Goal: Task Accomplishment & Management: Manage account settings

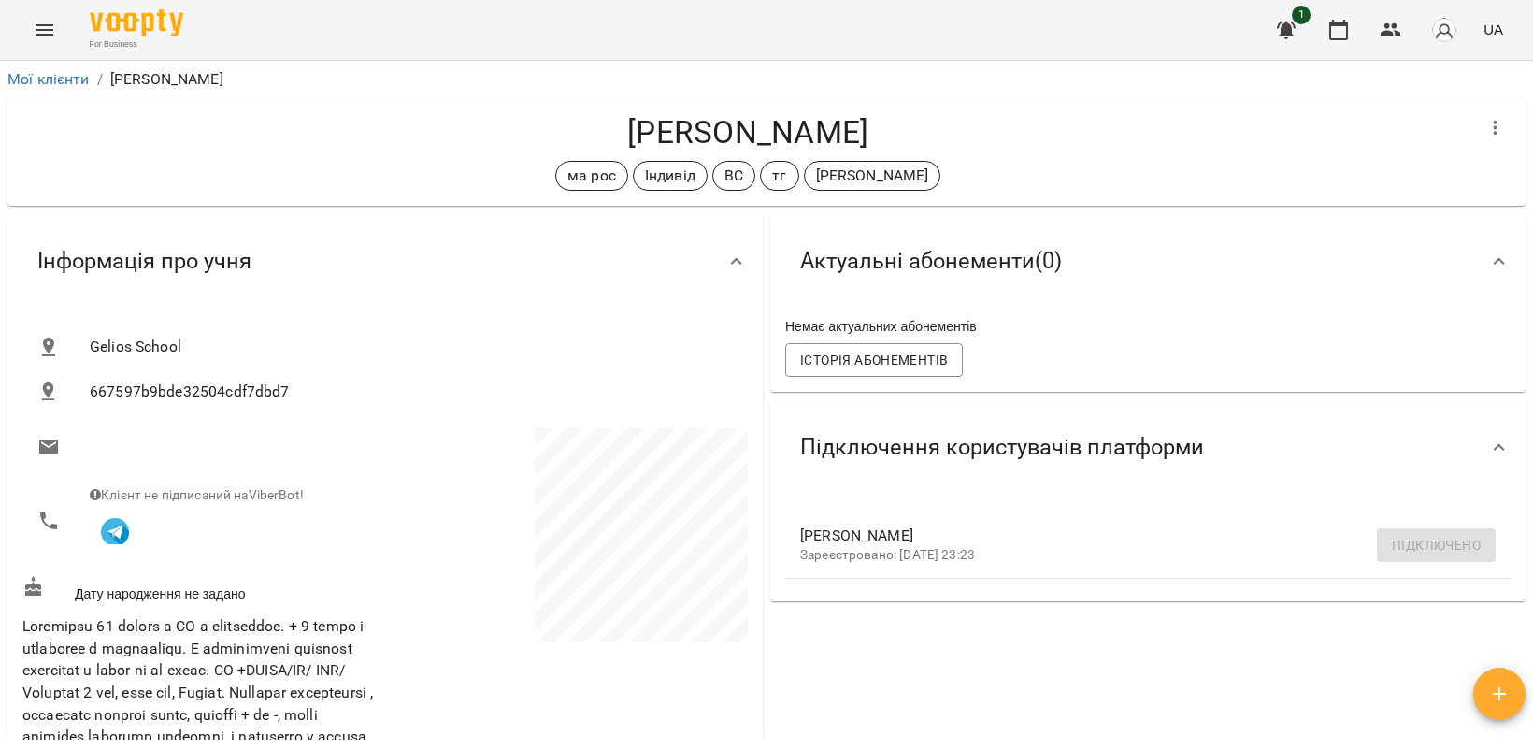
click at [43, 24] on icon "Menu" at bounding box center [44, 29] width 17 height 11
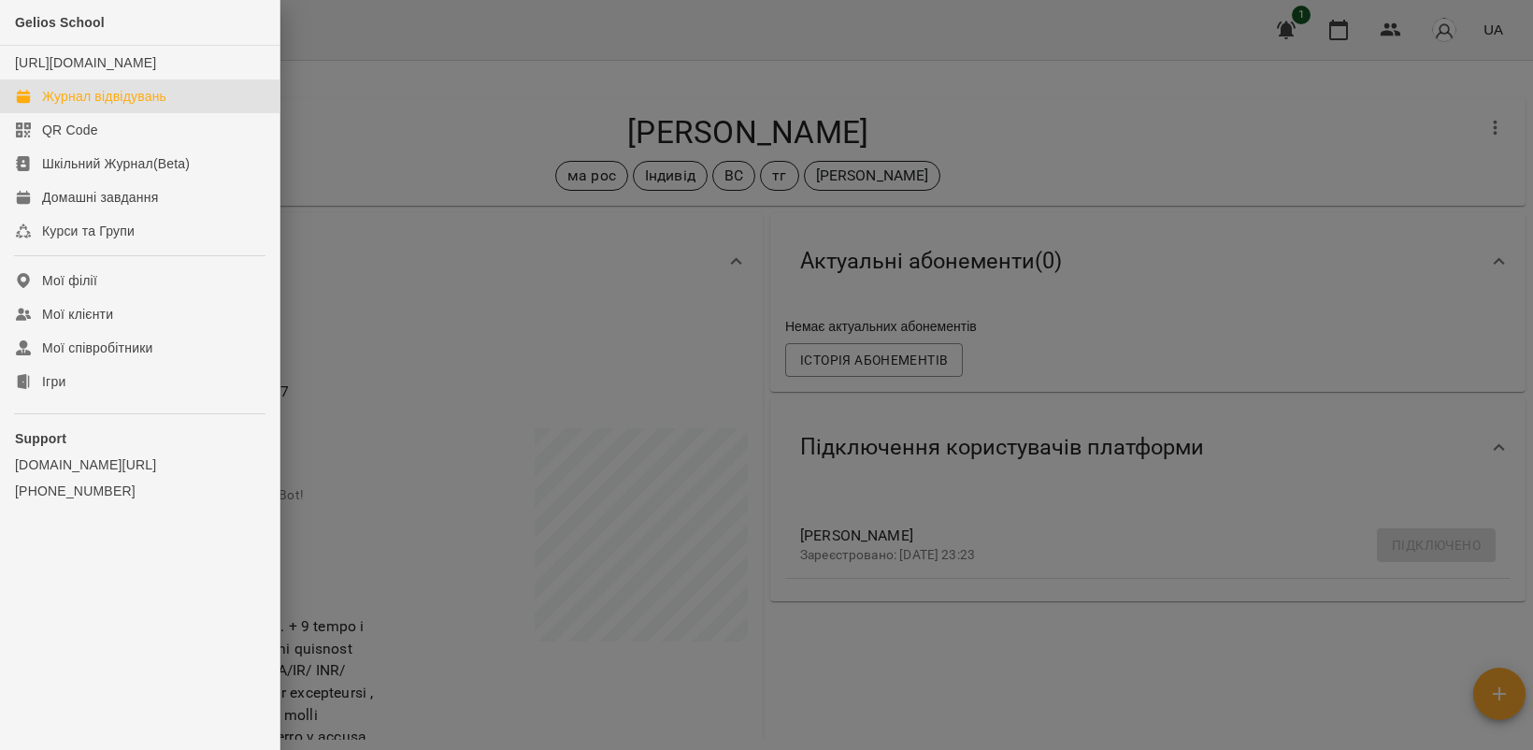
click at [109, 106] on div "Журнал відвідувань" at bounding box center [104, 96] width 124 height 19
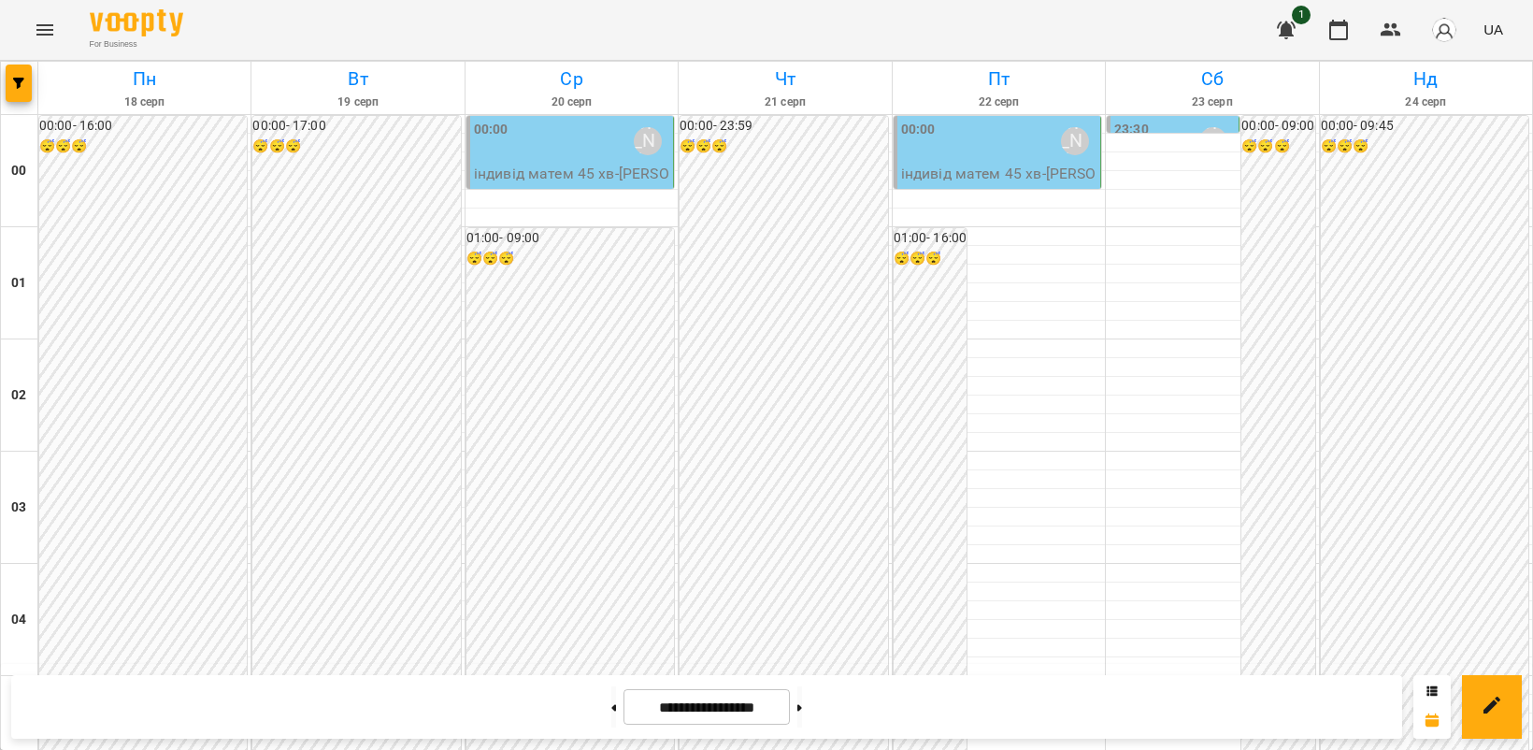
scroll to position [1519, 0]
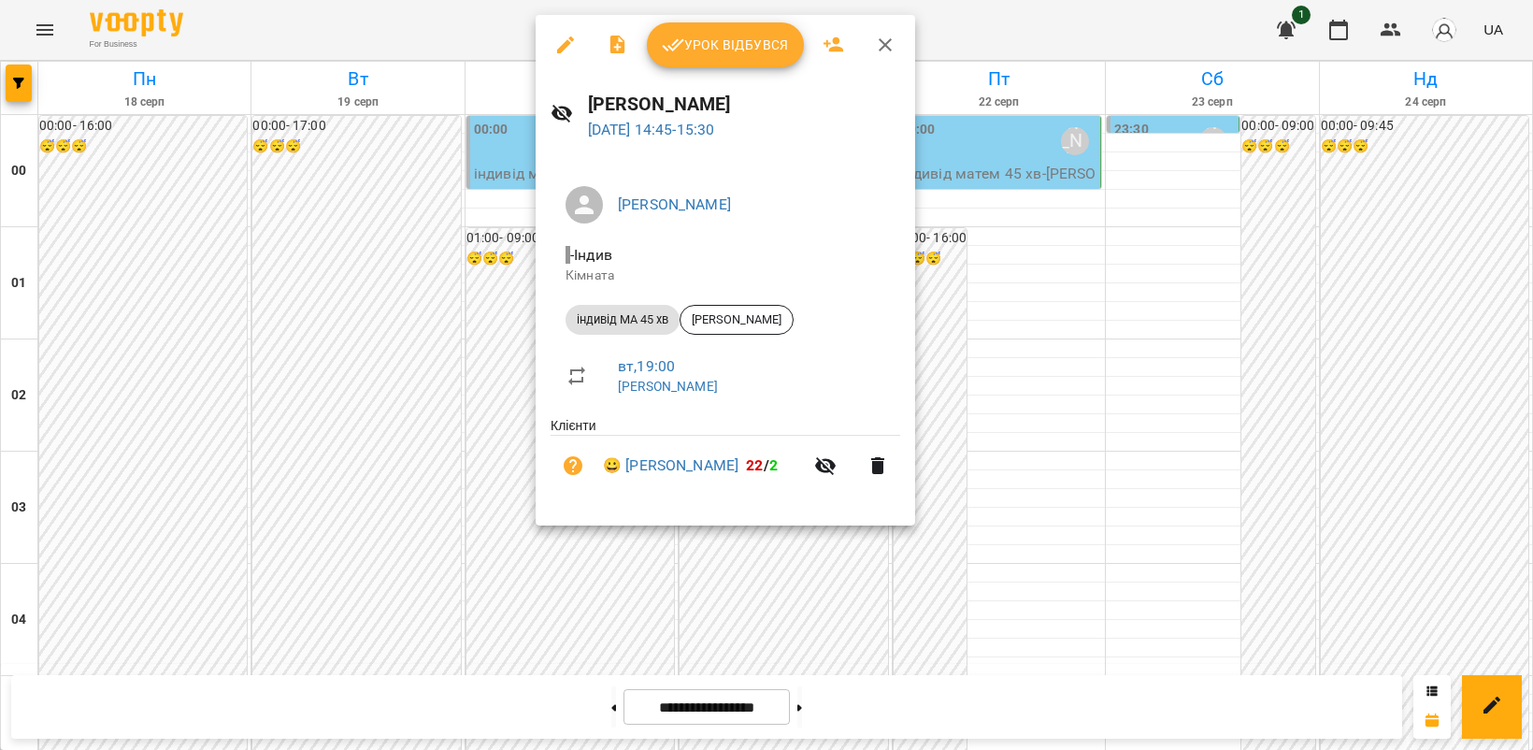
click at [1194, 456] on div at bounding box center [766, 375] width 1533 height 750
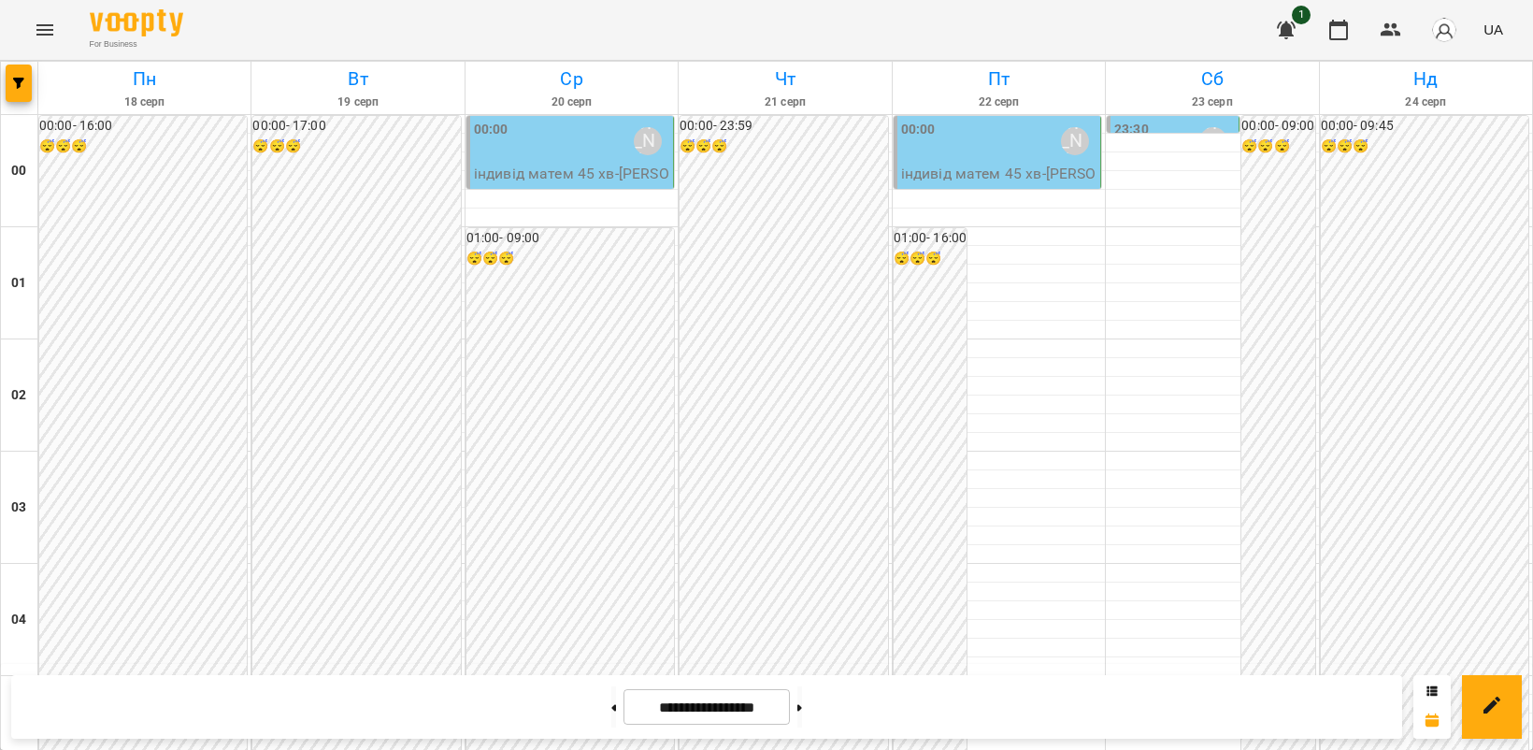
scroll to position [1986, 0]
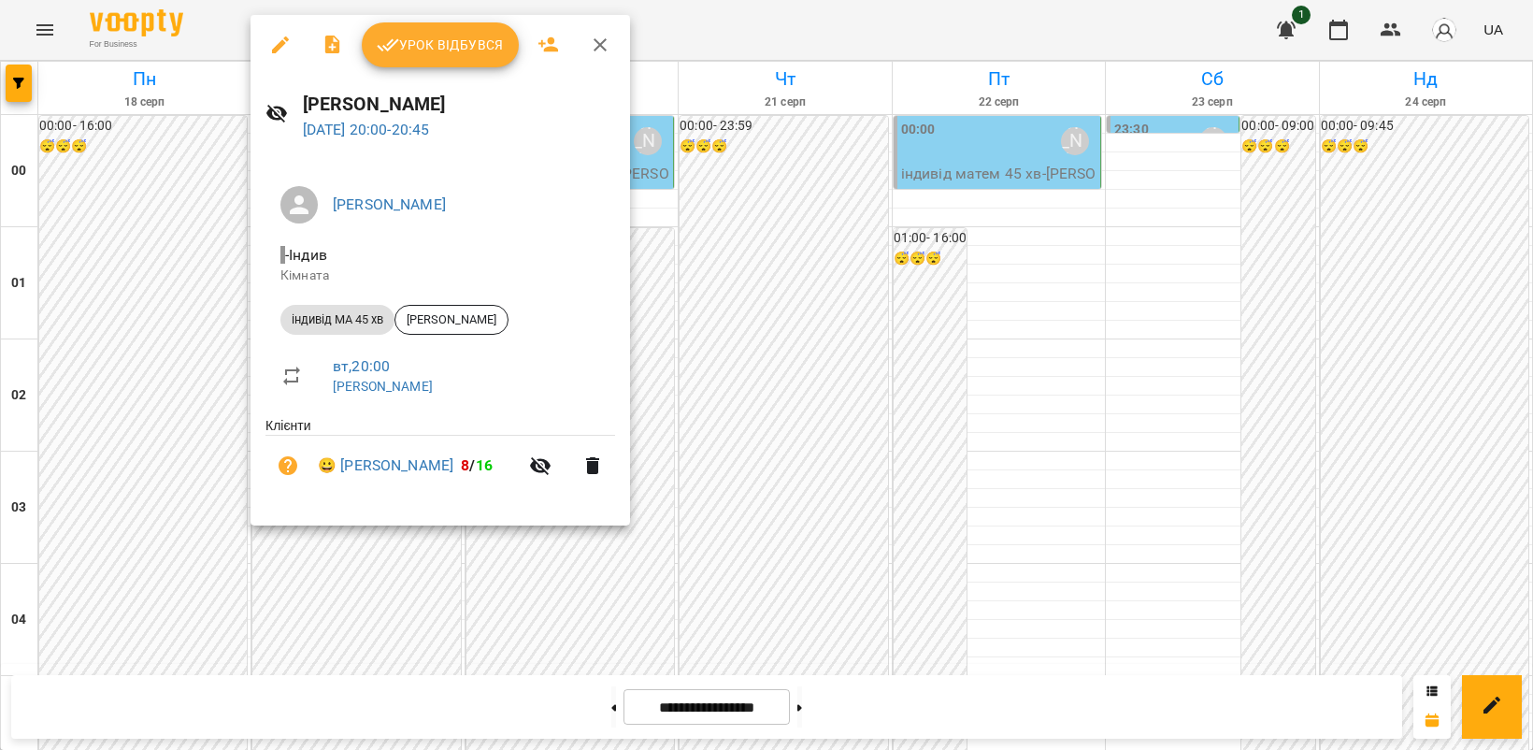
click at [1227, 495] on div at bounding box center [766, 375] width 1533 height 750
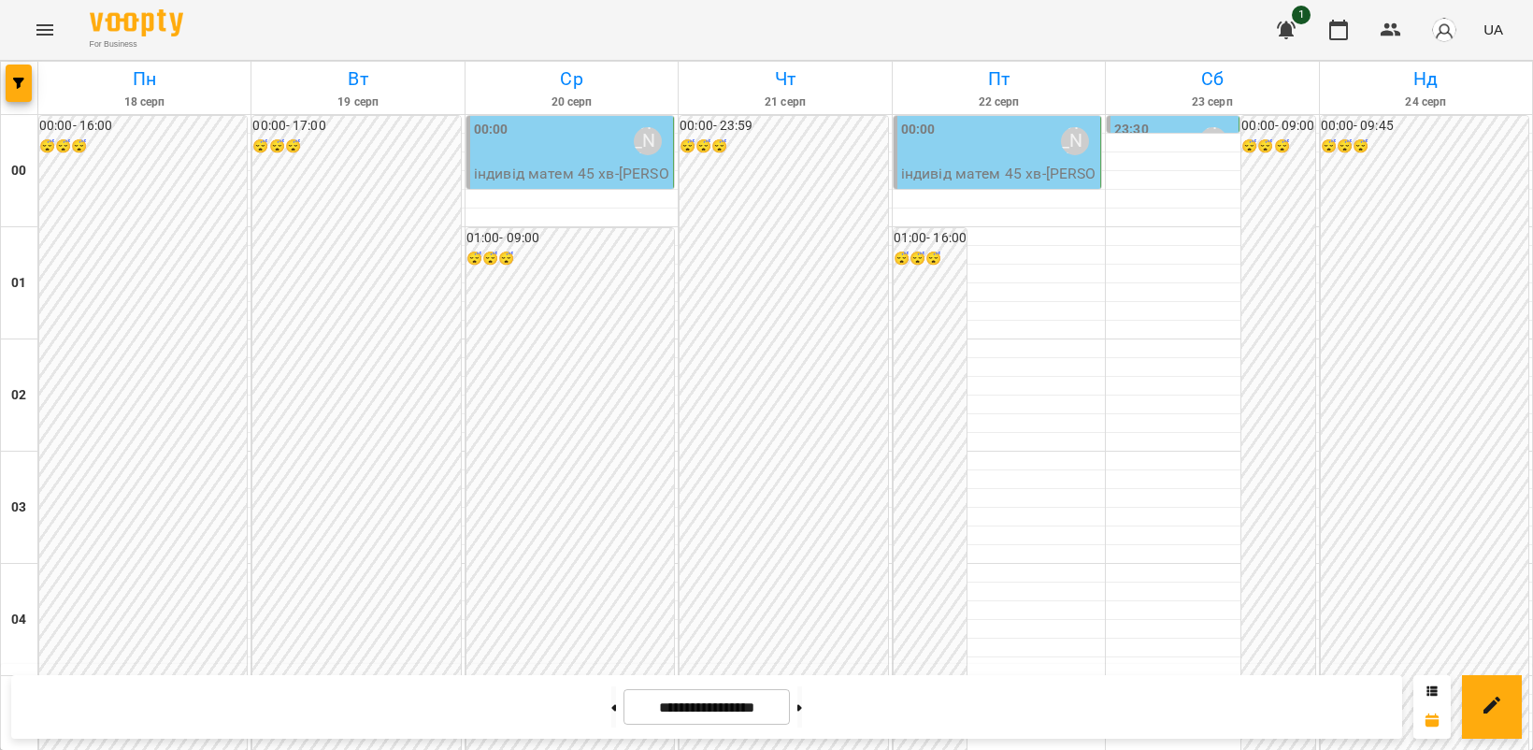
scroll to position [1674, 0]
click at [45, 30] on icon "Menu" at bounding box center [44, 29] width 17 height 11
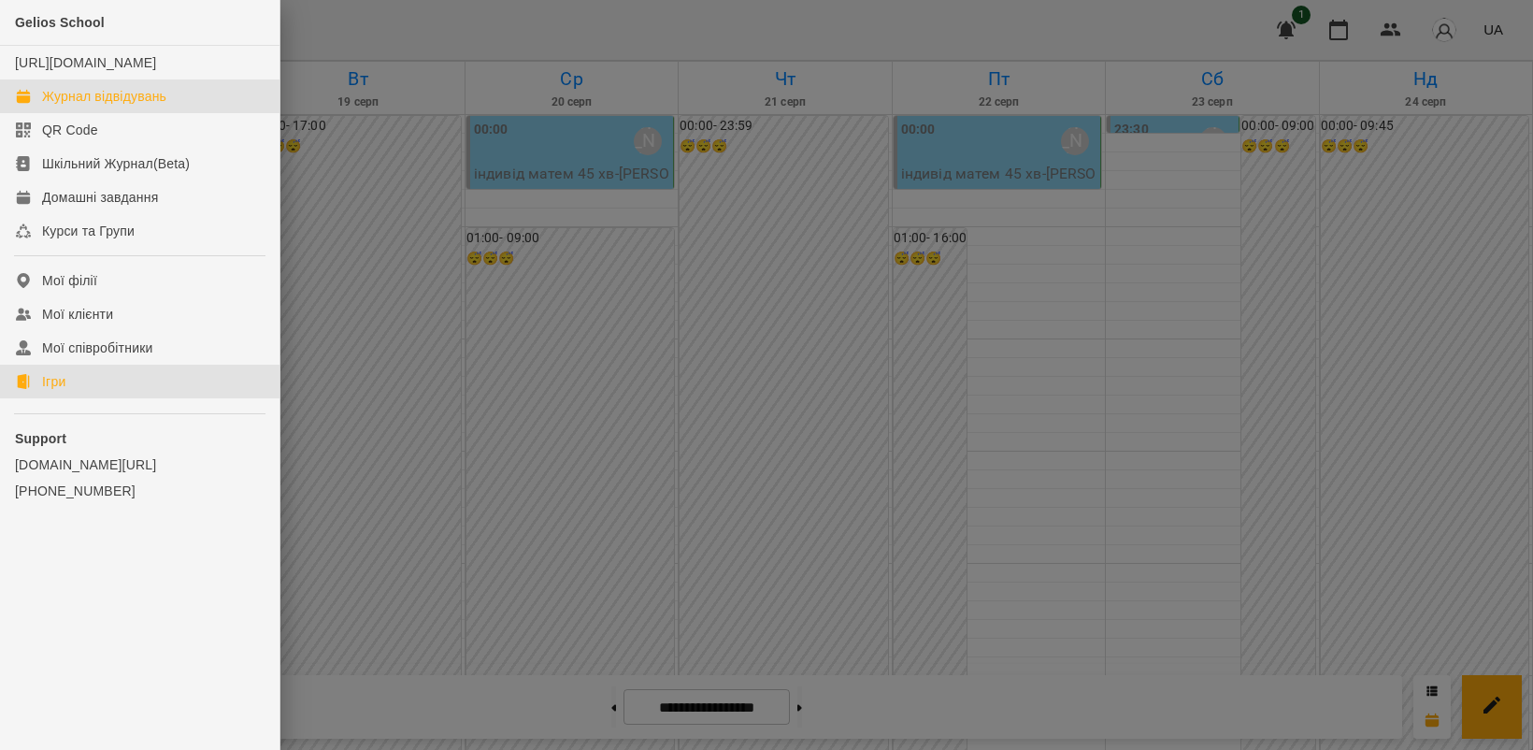
click at [86, 398] on link "Ігри" at bounding box center [139, 382] width 279 height 34
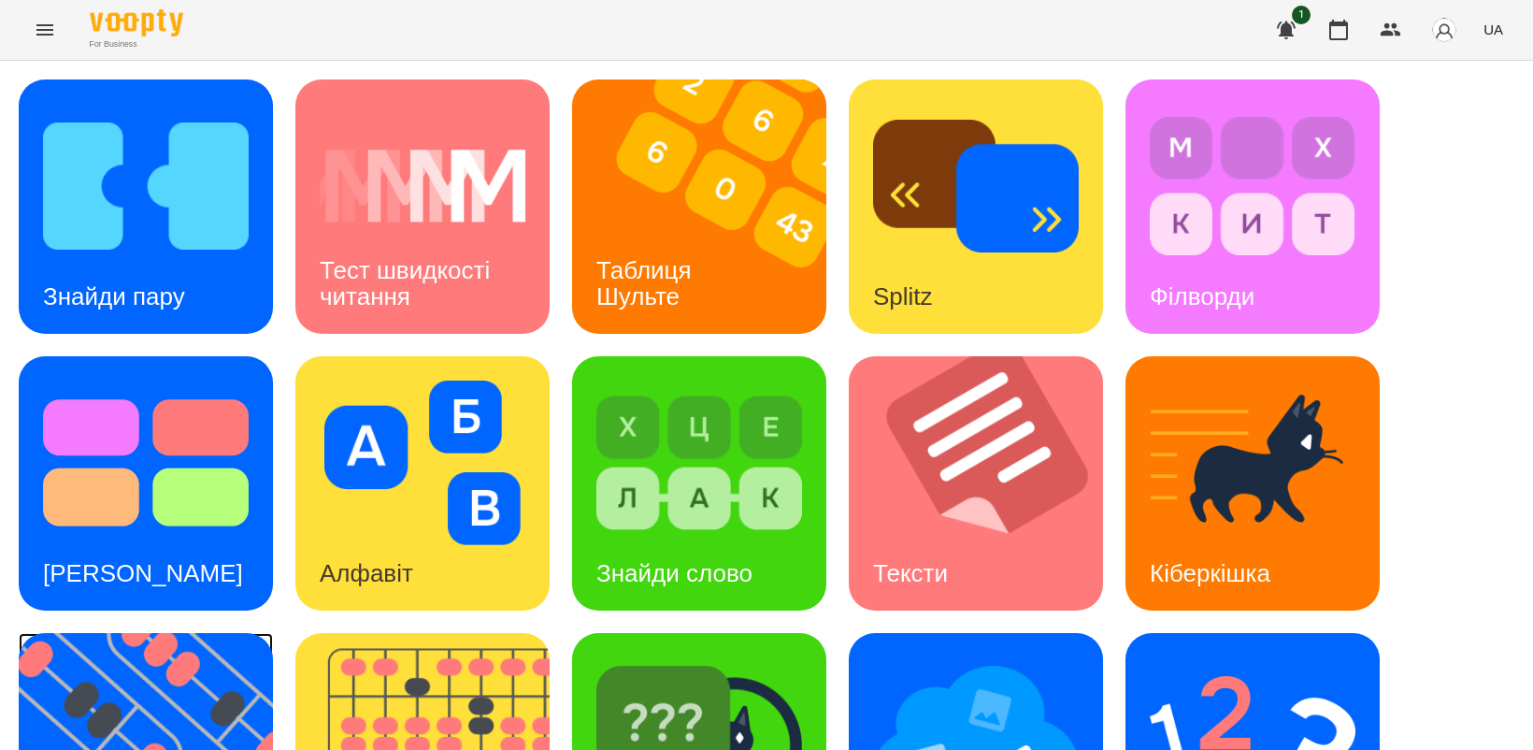
click at [199, 676] on img at bounding box center [158, 760] width 278 height 254
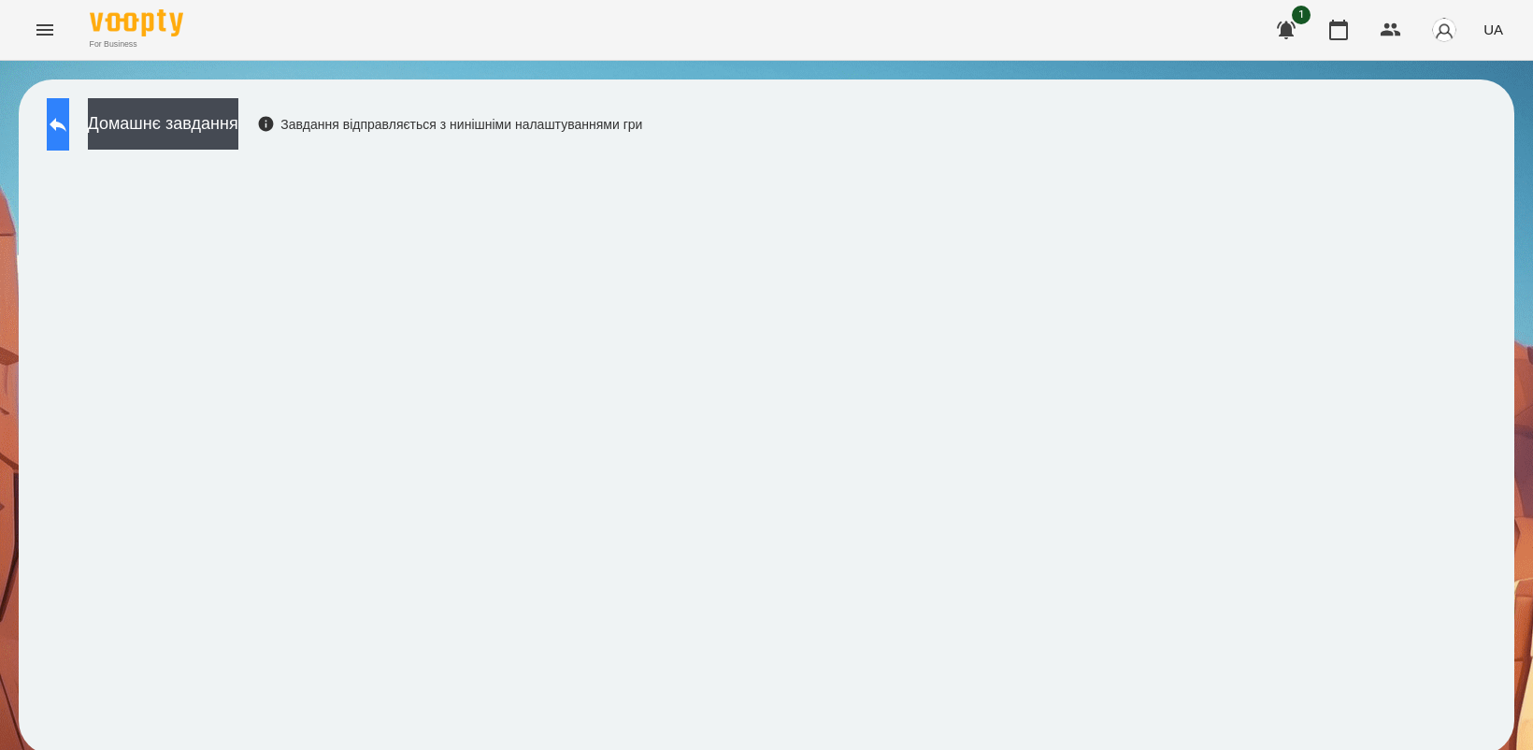
click at [69, 131] on icon at bounding box center [58, 124] width 22 height 22
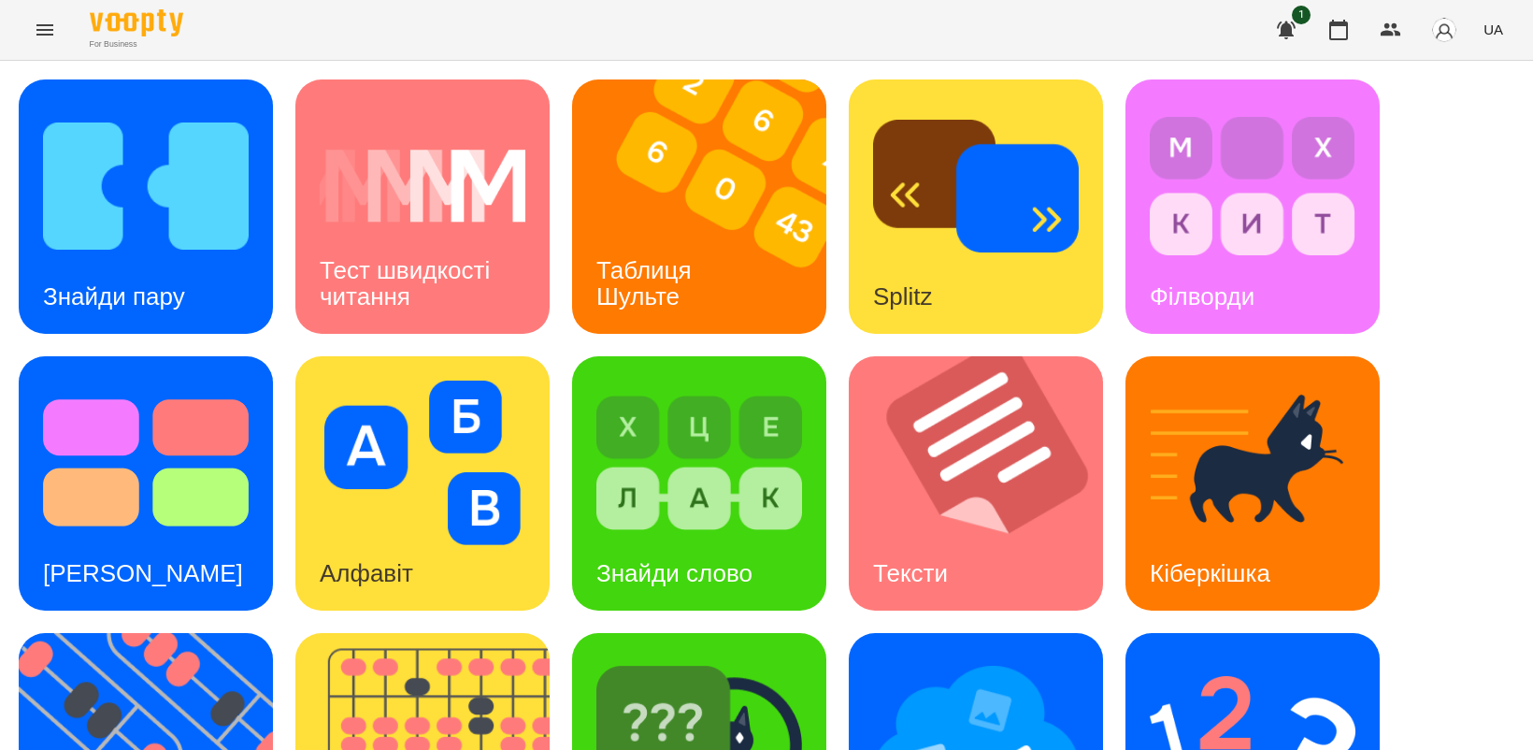
scroll to position [432, 0]
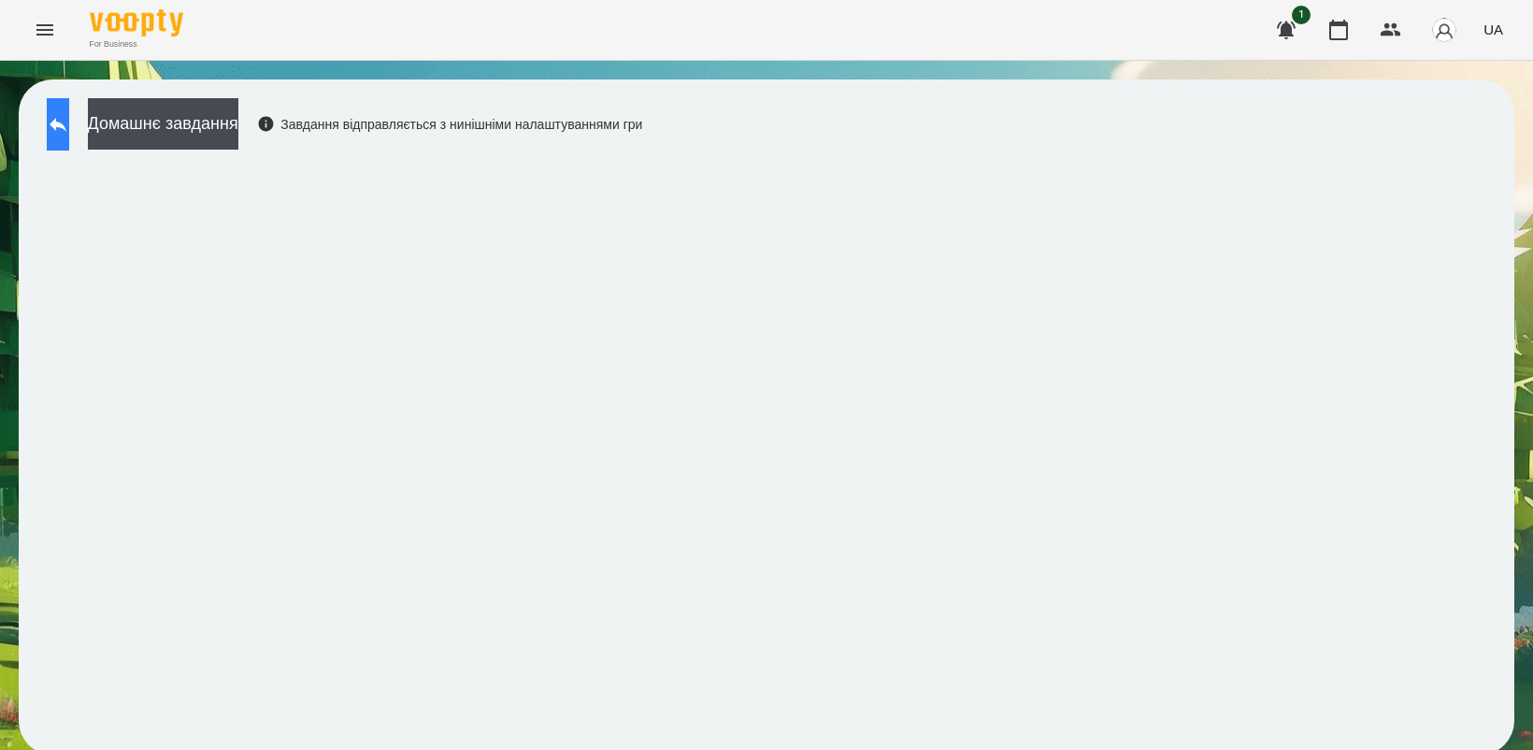
click at [69, 126] on icon at bounding box center [58, 124] width 22 height 22
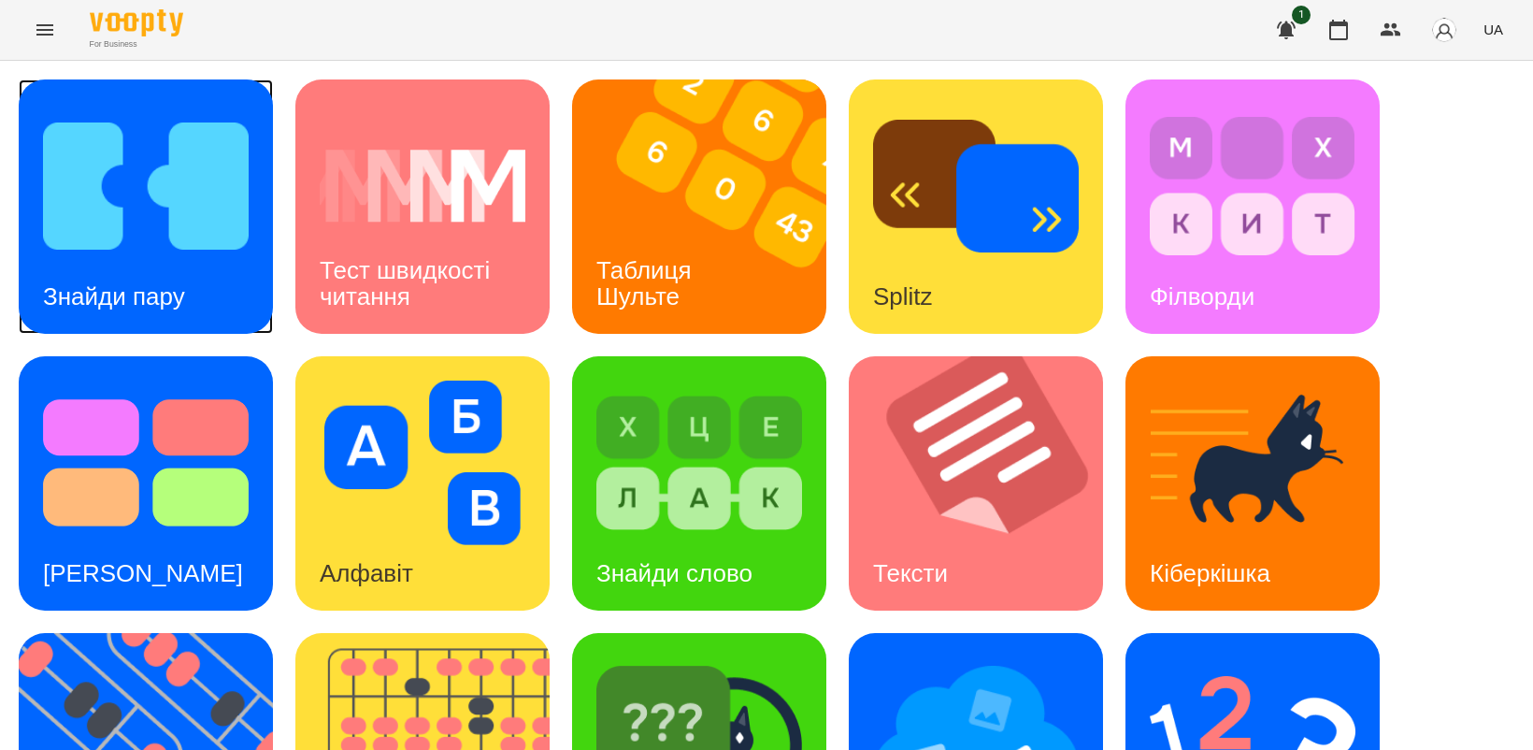
click at [108, 238] on img at bounding box center [146, 186] width 206 height 164
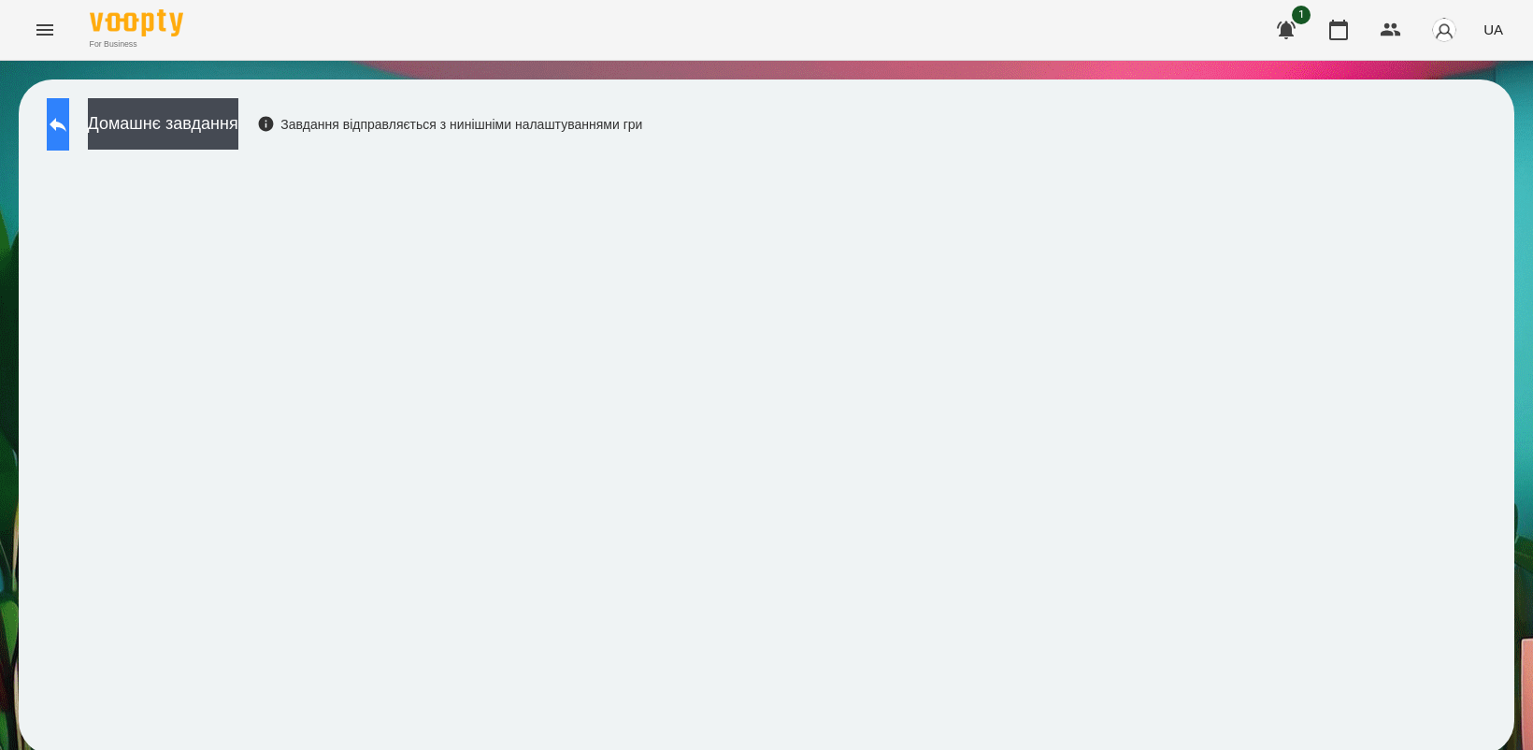
click at [69, 138] on button at bounding box center [58, 124] width 22 height 52
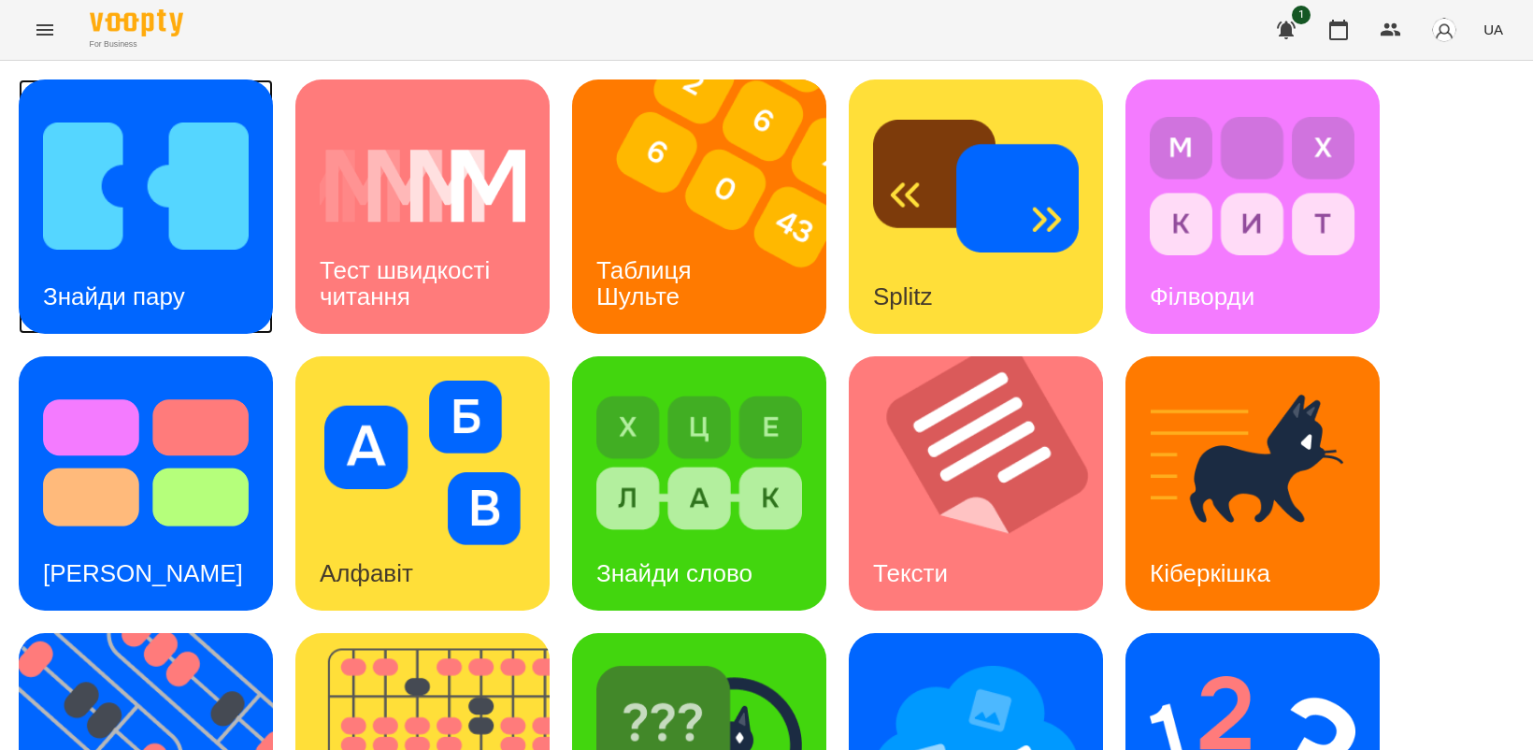
click at [175, 260] on div "Знайди пару" at bounding box center [114, 297] width 191 height 74
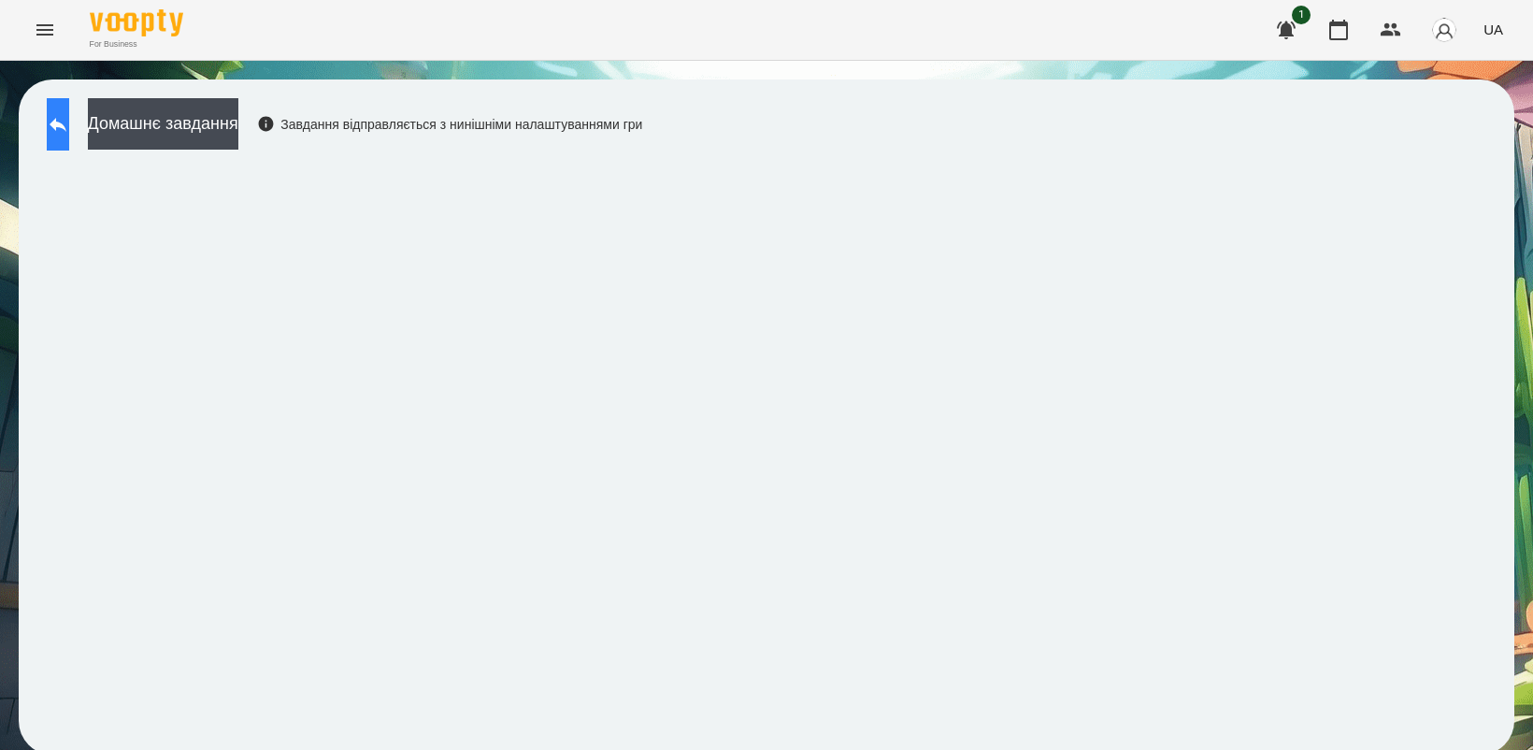
click at [69, 122] on icon at bounding box center [58, 124] width 22 height 22
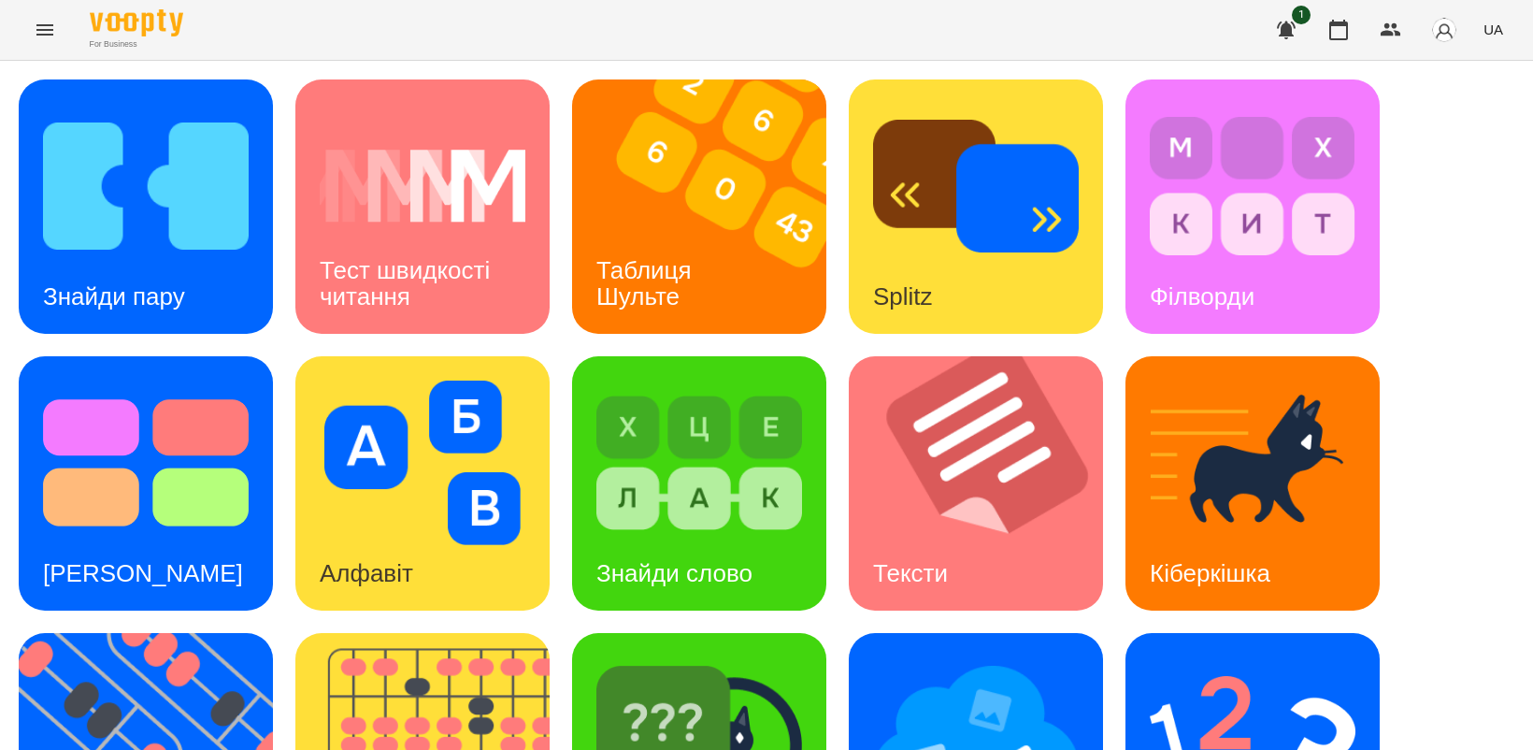
scroll to position [234, 0]
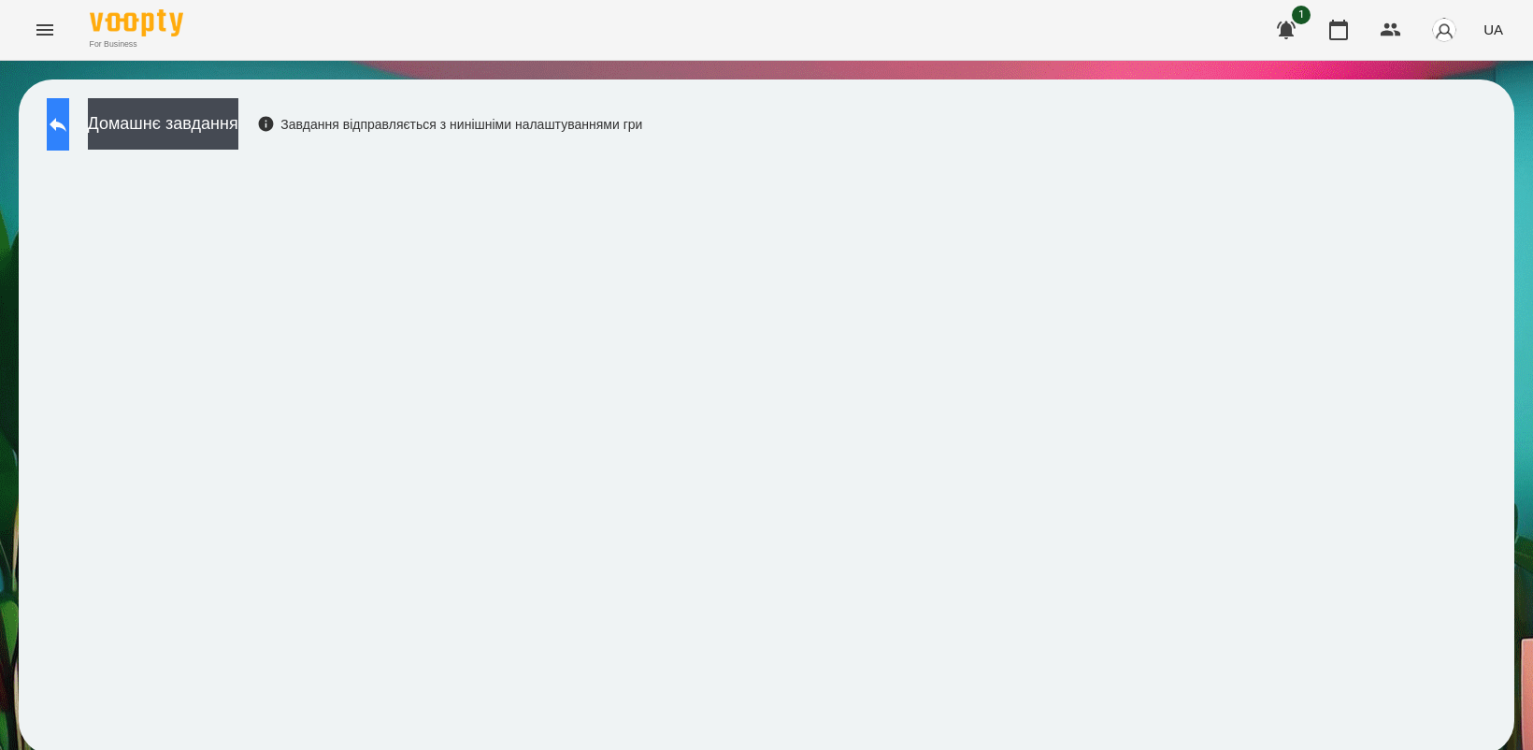
click at [69, 131] on icon at bounding box center [58, 124] width 22 height 22
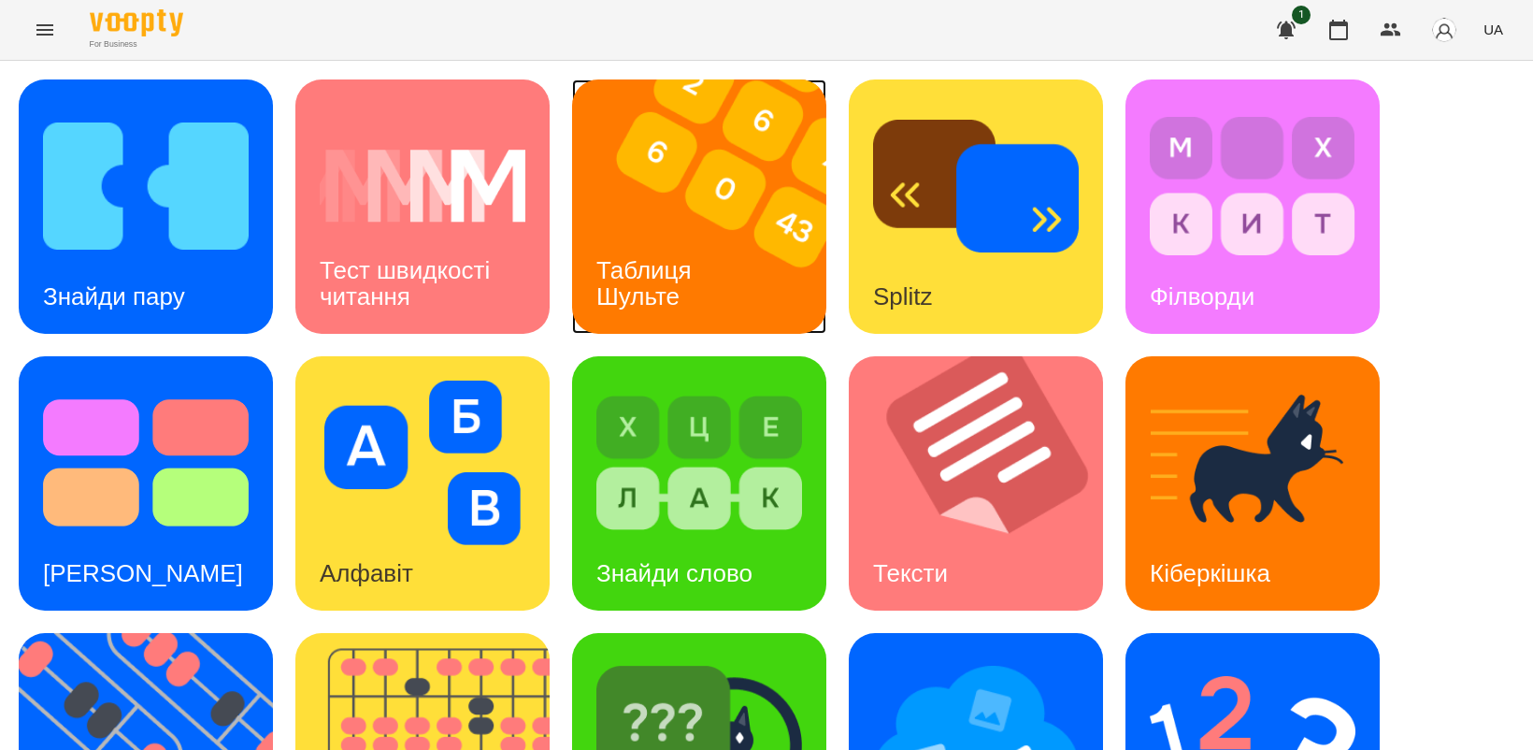
click at [670, 243] on div "Таблиця Шульте" at bounding box center [647, 284] width 150 height 100
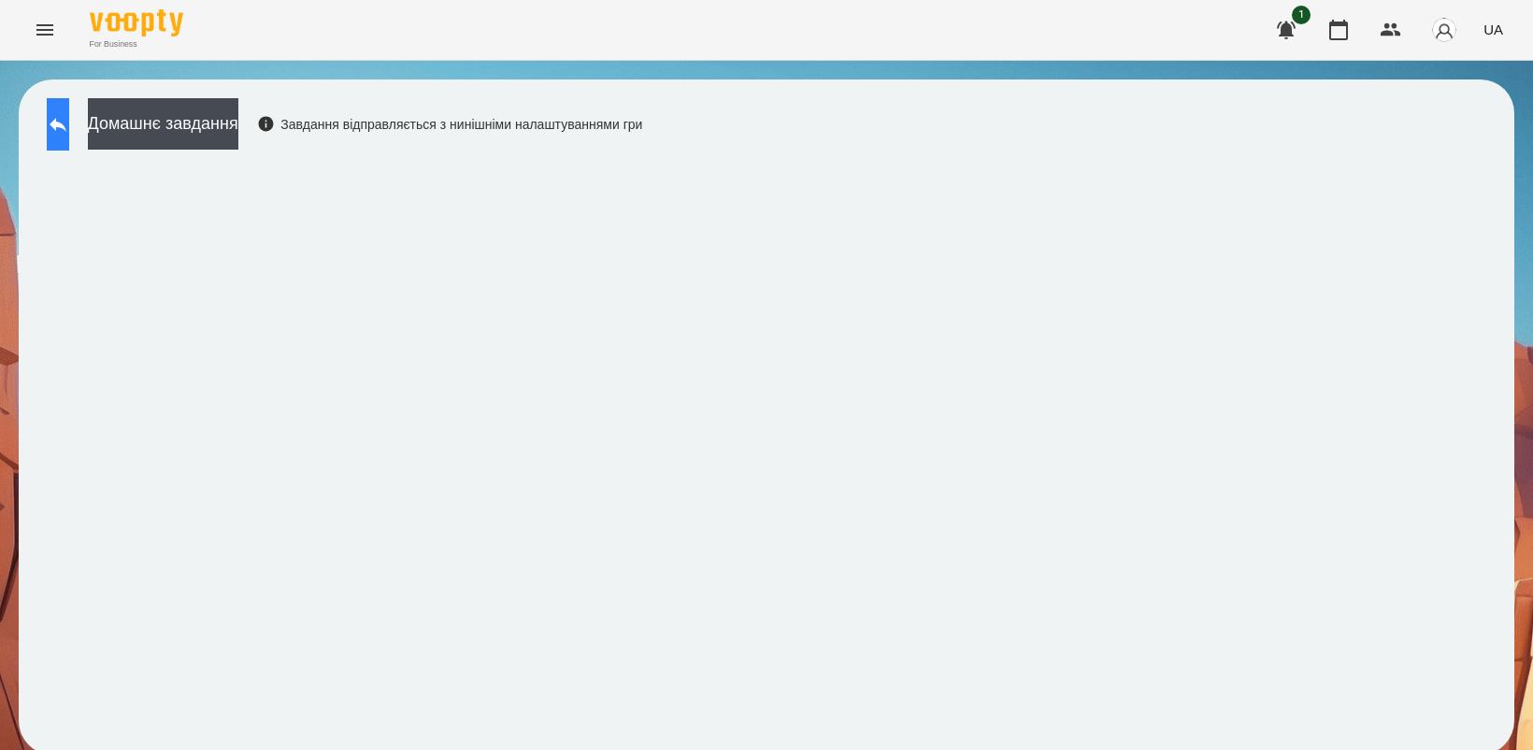
click at [69, 128] on icon at bounding box center [58, 124] width 22 height 22
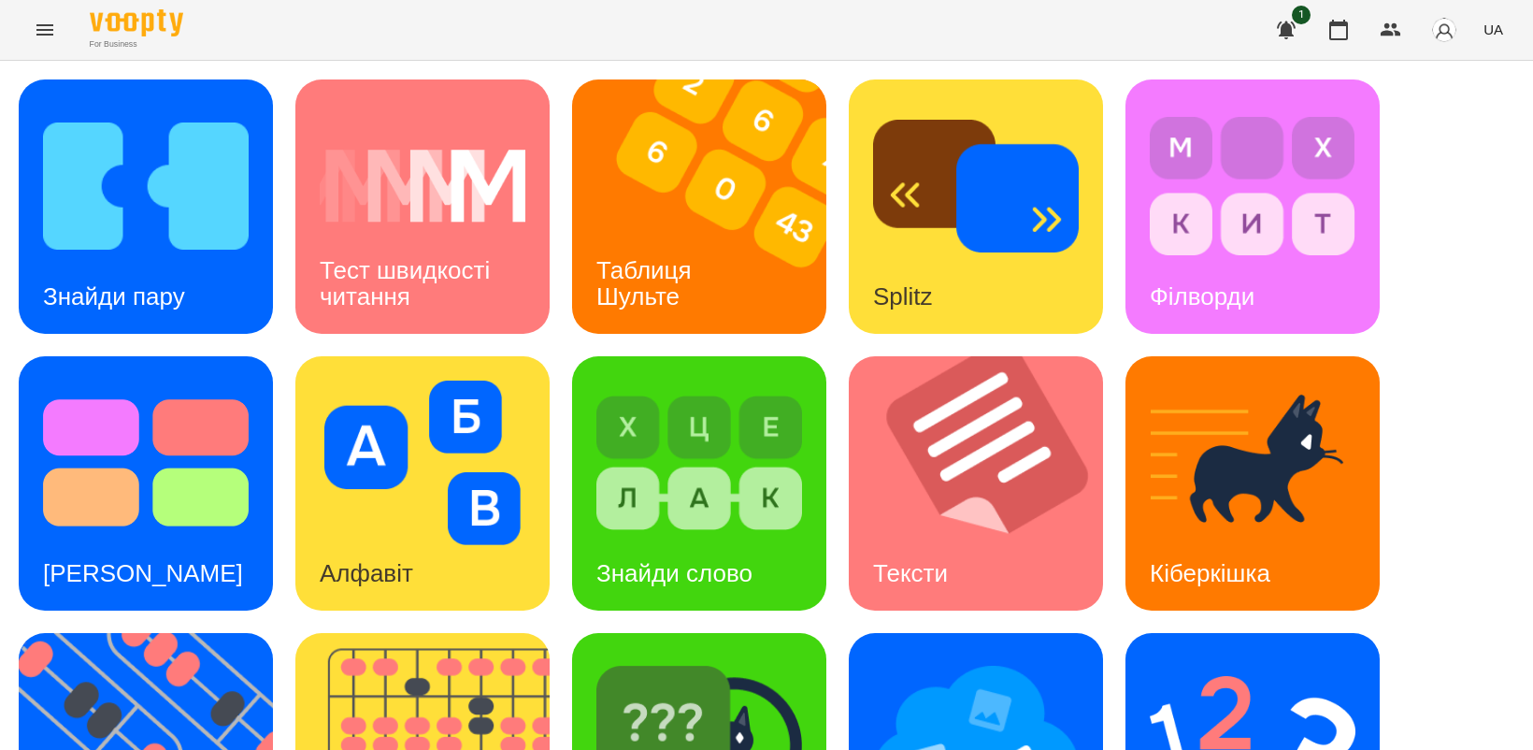
scroll to position [234, 0]
click at [951, 657] on img at bounding box center [976, 739] width 206 height 164
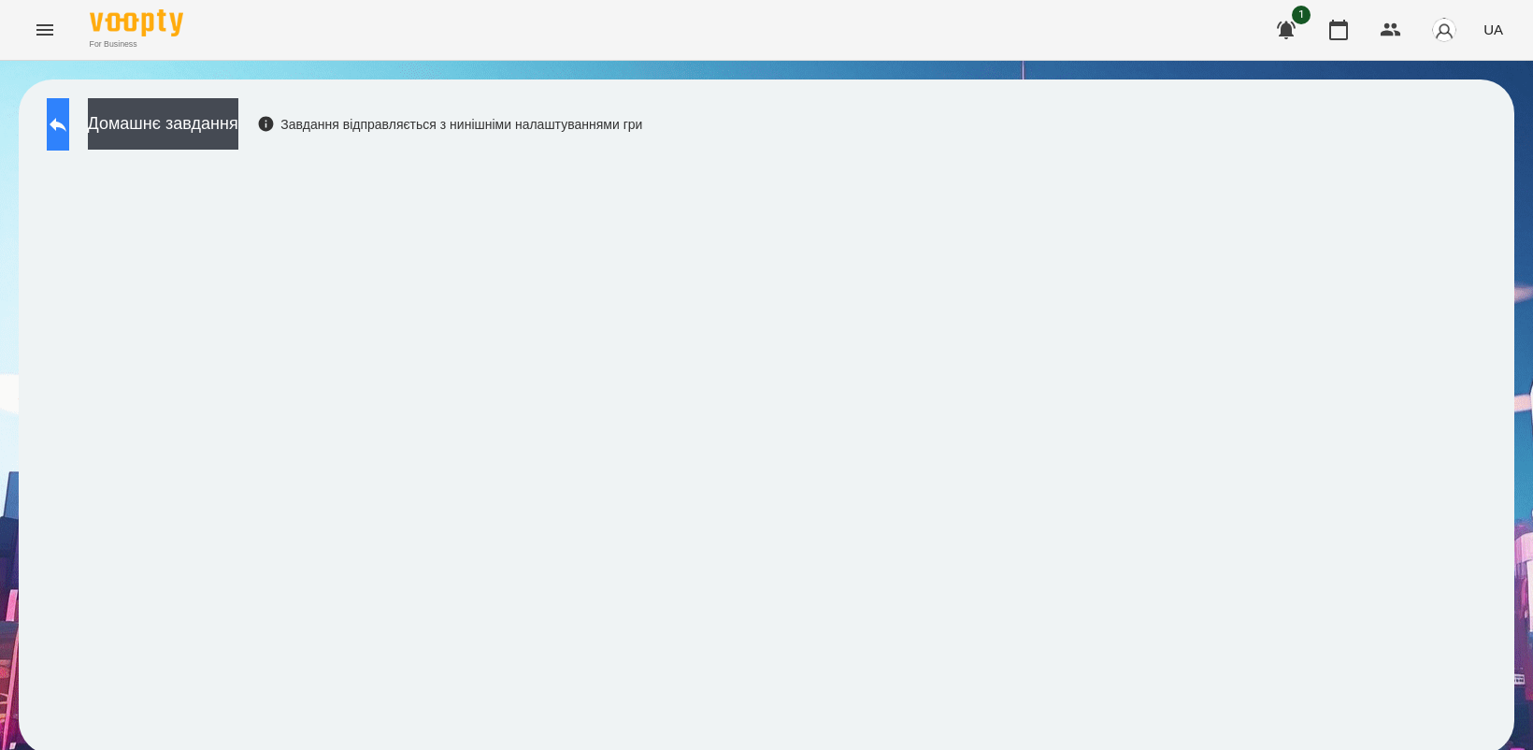
click at [69, 119] on icon at bounding box center [58, 124] width 22 height 22
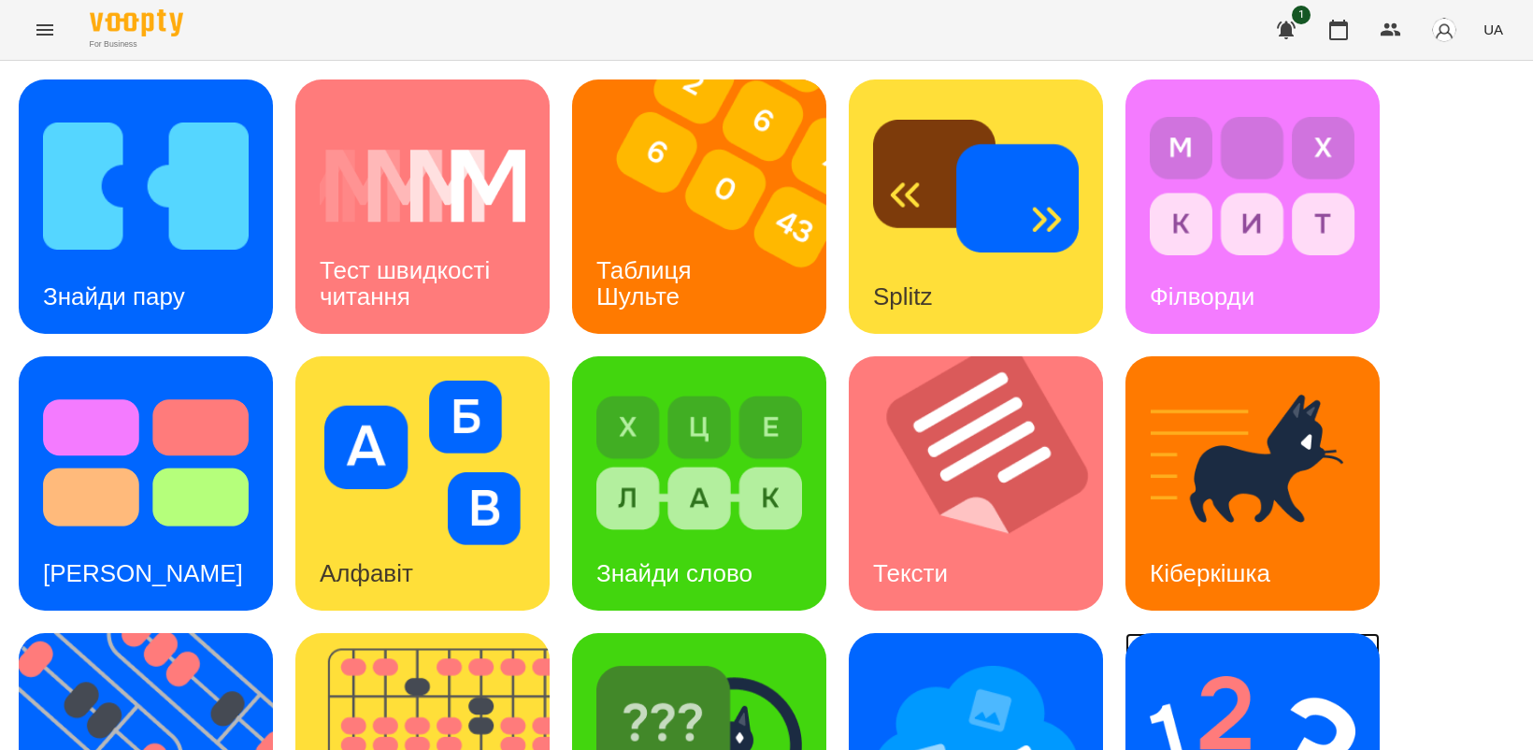
click at [1232, 696] on img at bounding box center [1253, 739] width 206 height 164
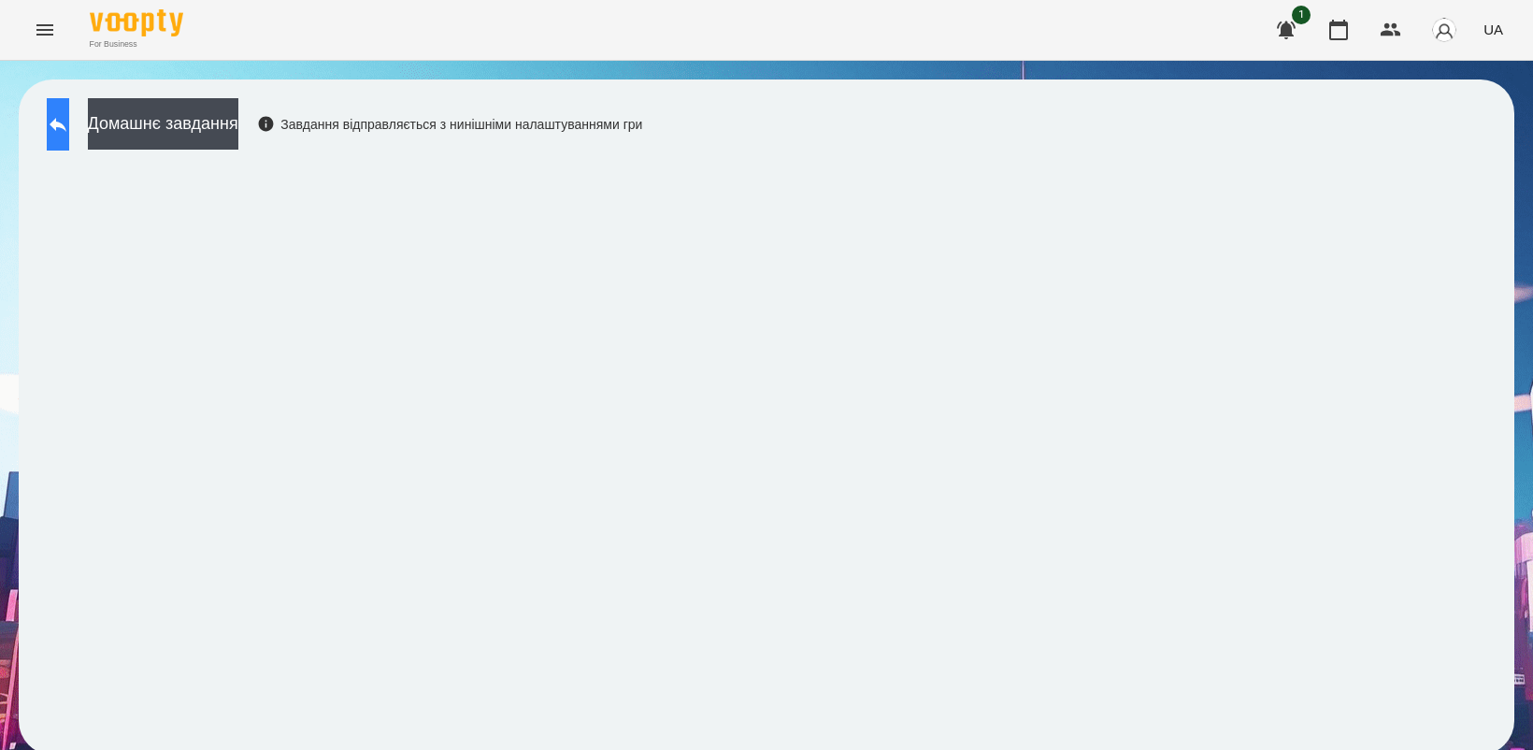
click at [69, 131] on icon at bounding box center [58, 124] width 22 height 22
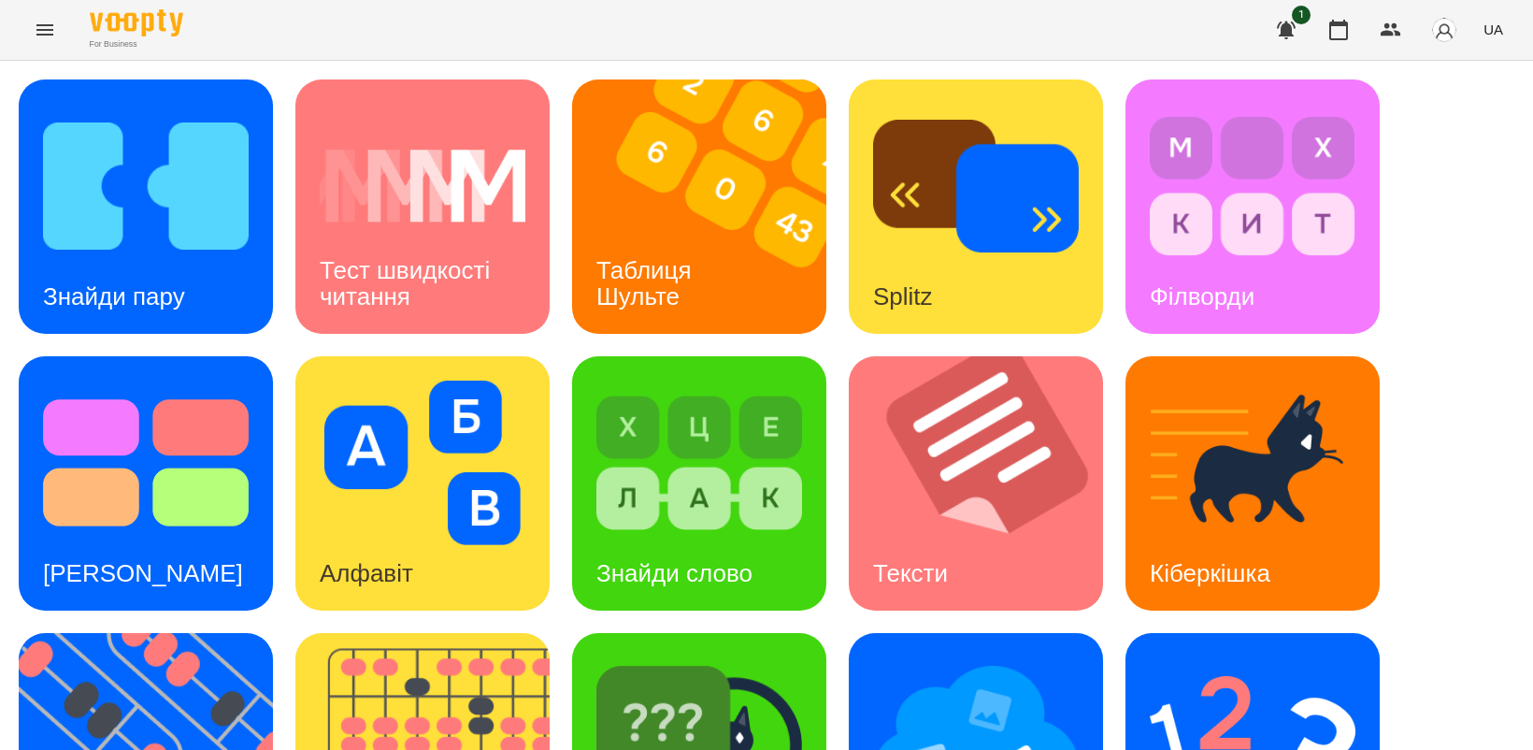
scroll to position [234, 0]
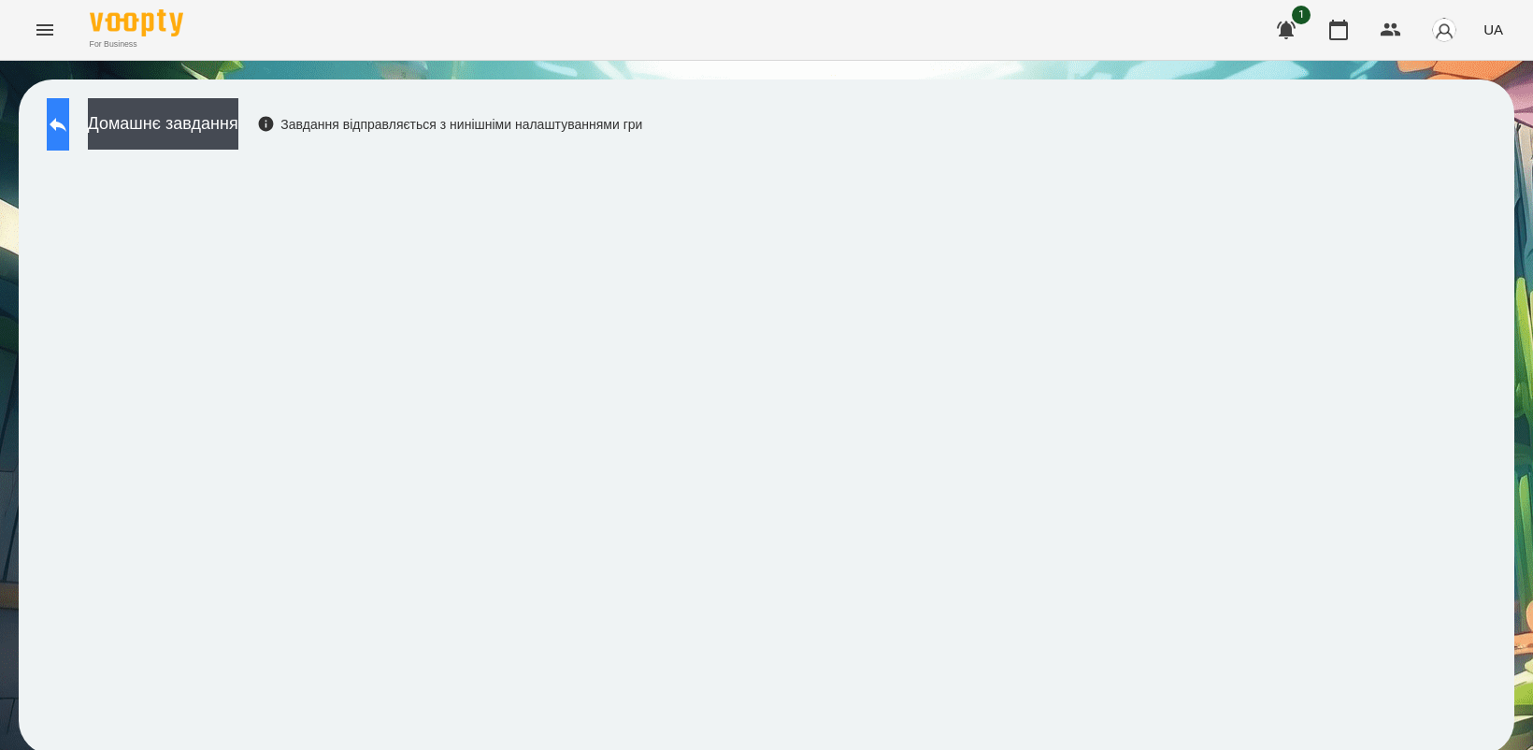
click at [66, 122] on icon at bounding box center [58, 125] width 17 height 14
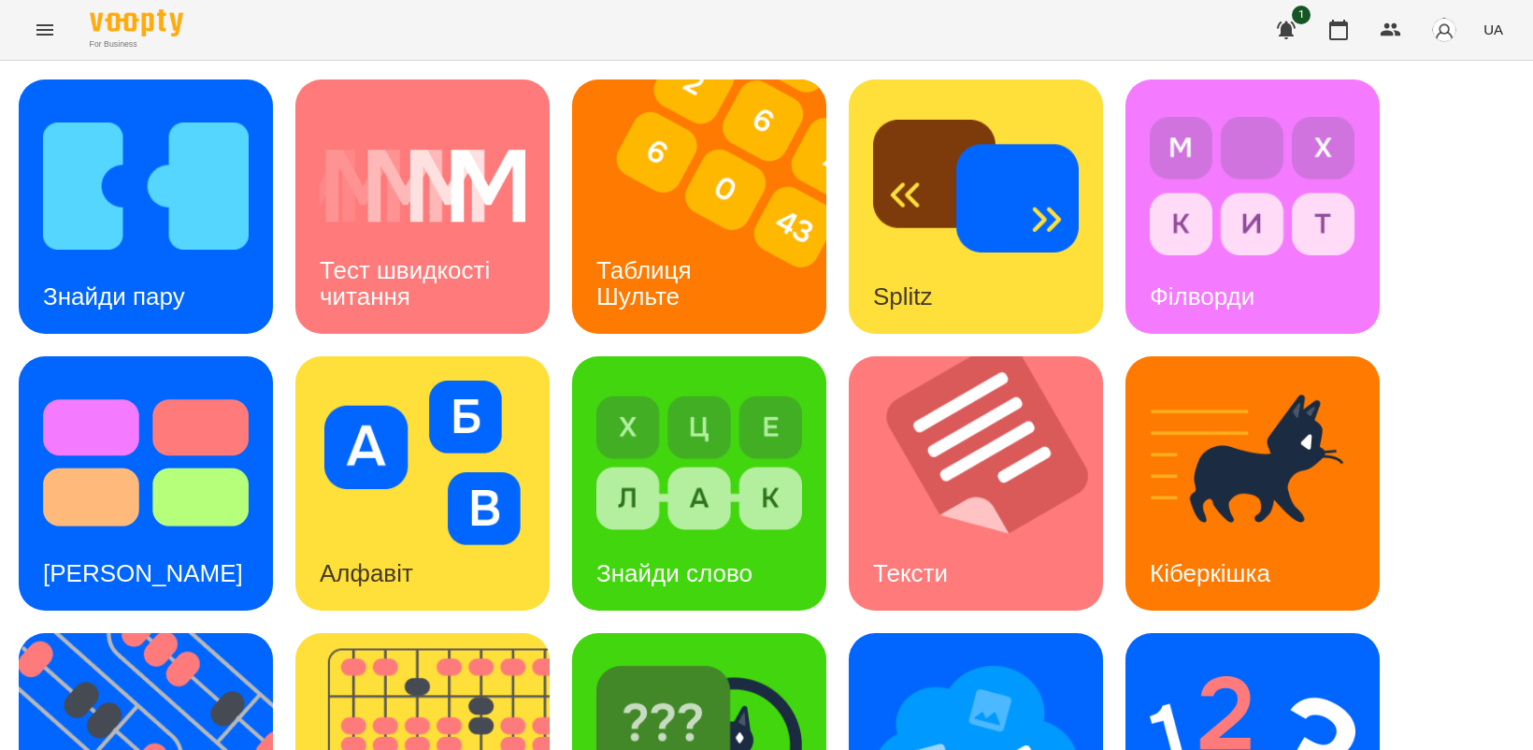
scroll to position [234, 0]
click at [150, 633] on img at bounding box center [158, 760] width 278 height 254
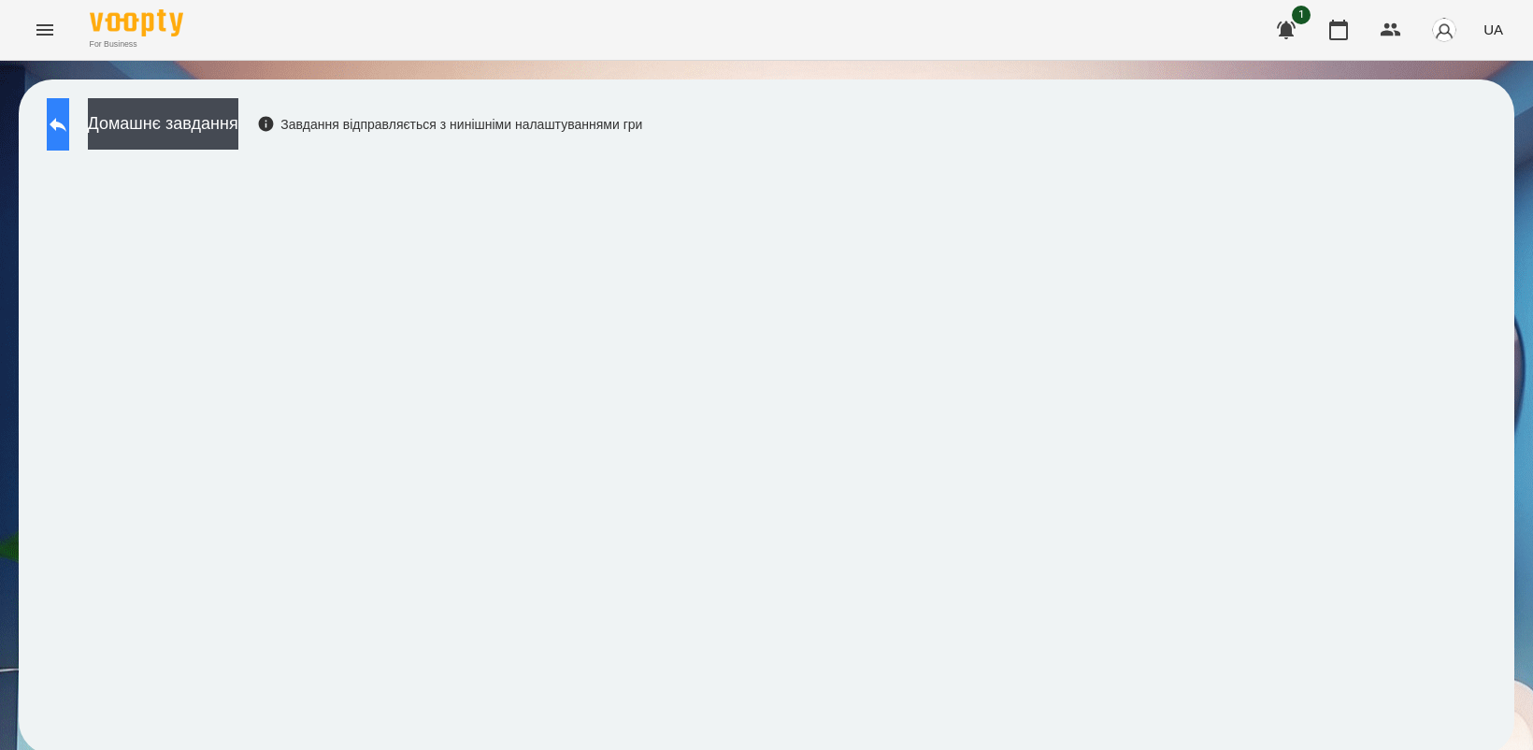
click at [69, 120] on icon at bounding box center [58, 124] width 22 height 22
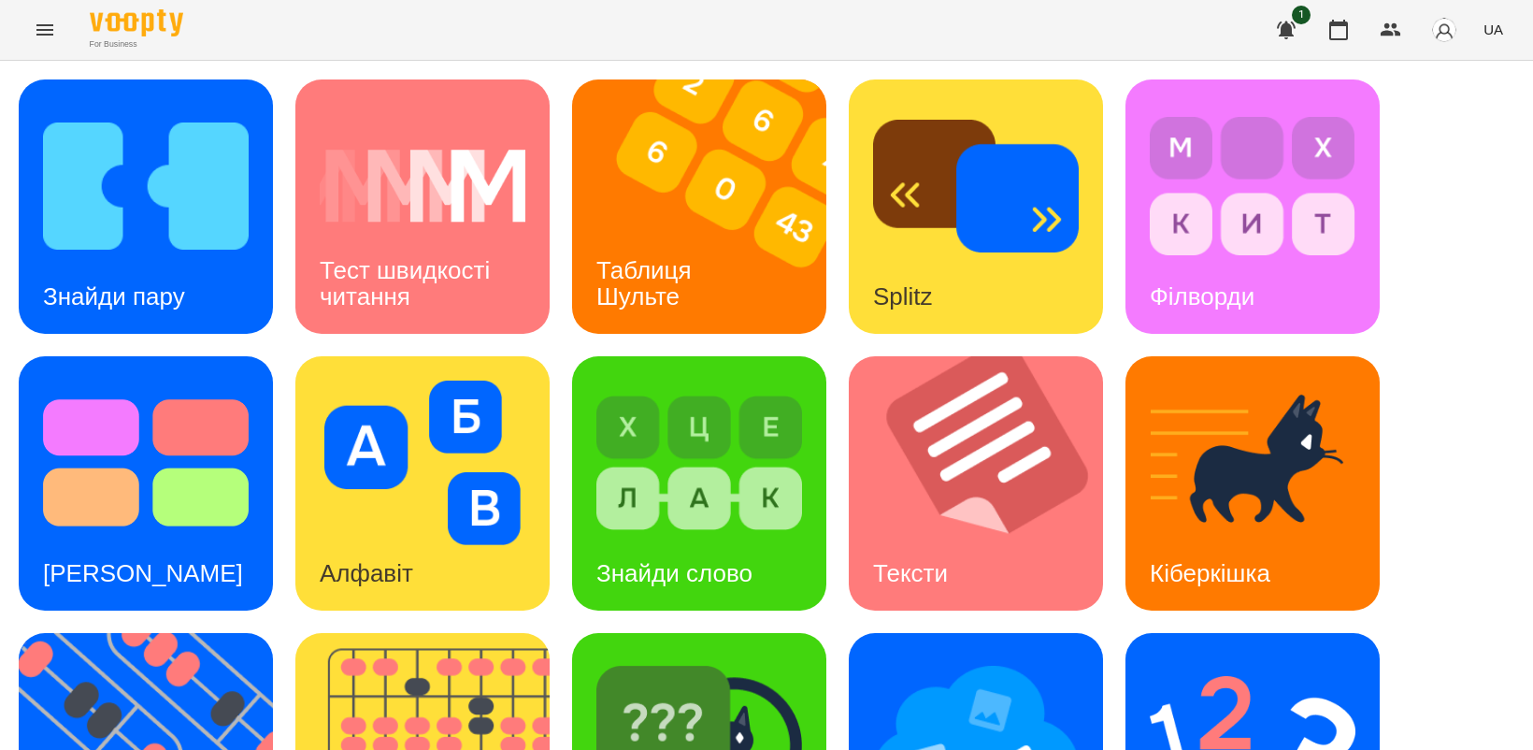
scroll to position [234, 0]
click at [169, 633] on img at bounding box center [158, 760] width 278 height 254
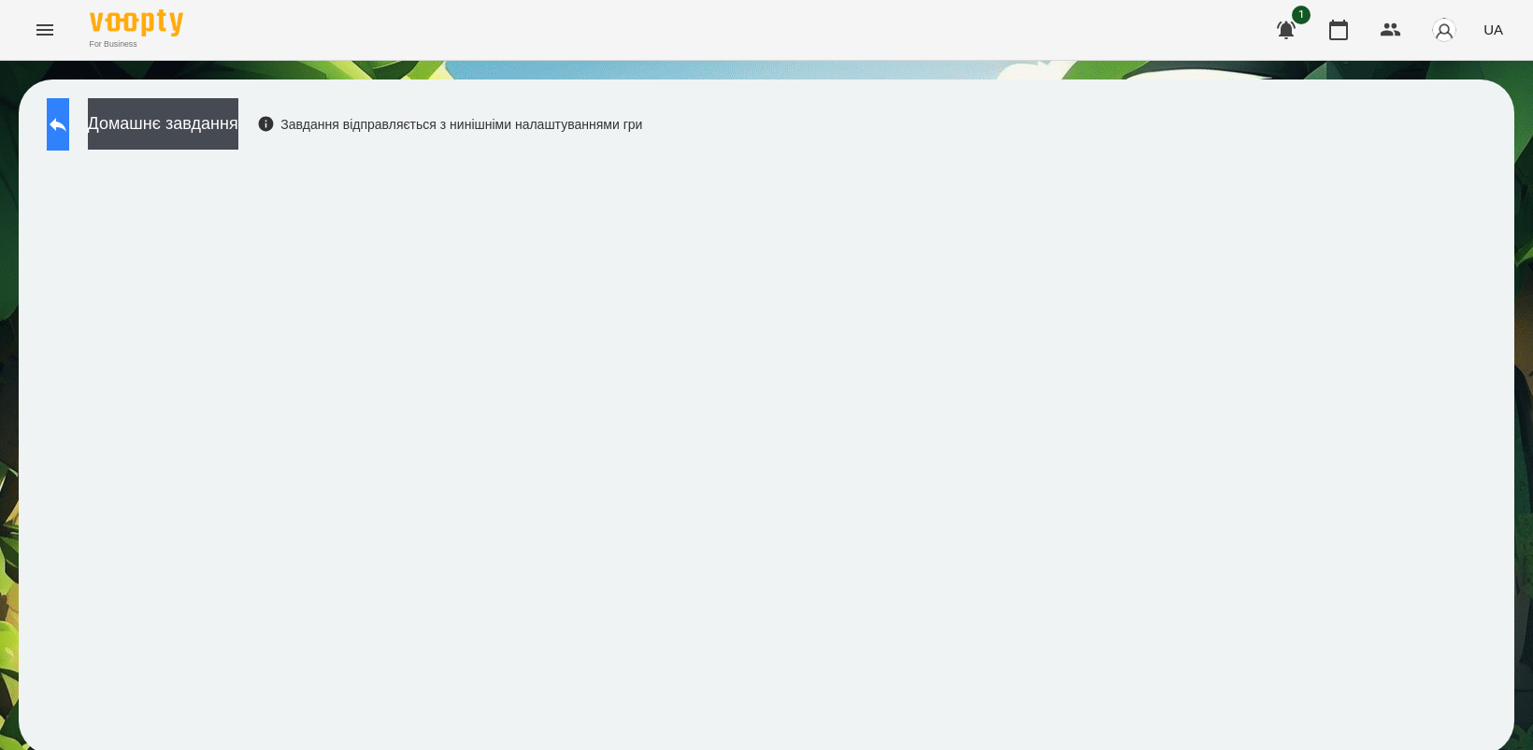
click at [66, 128] on icon at bounding box center [58, 124] width 22 height 22
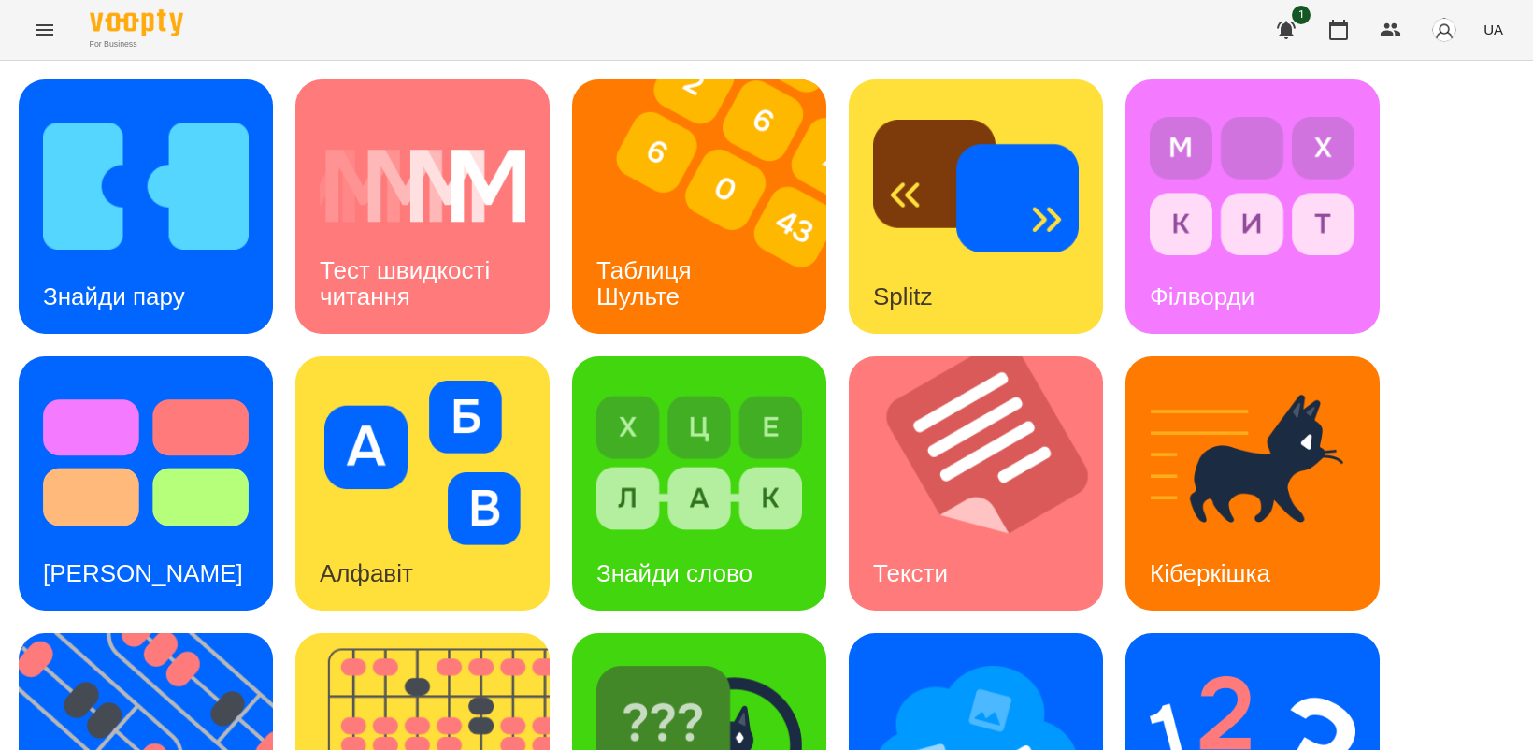
scroll to position [432, 0]
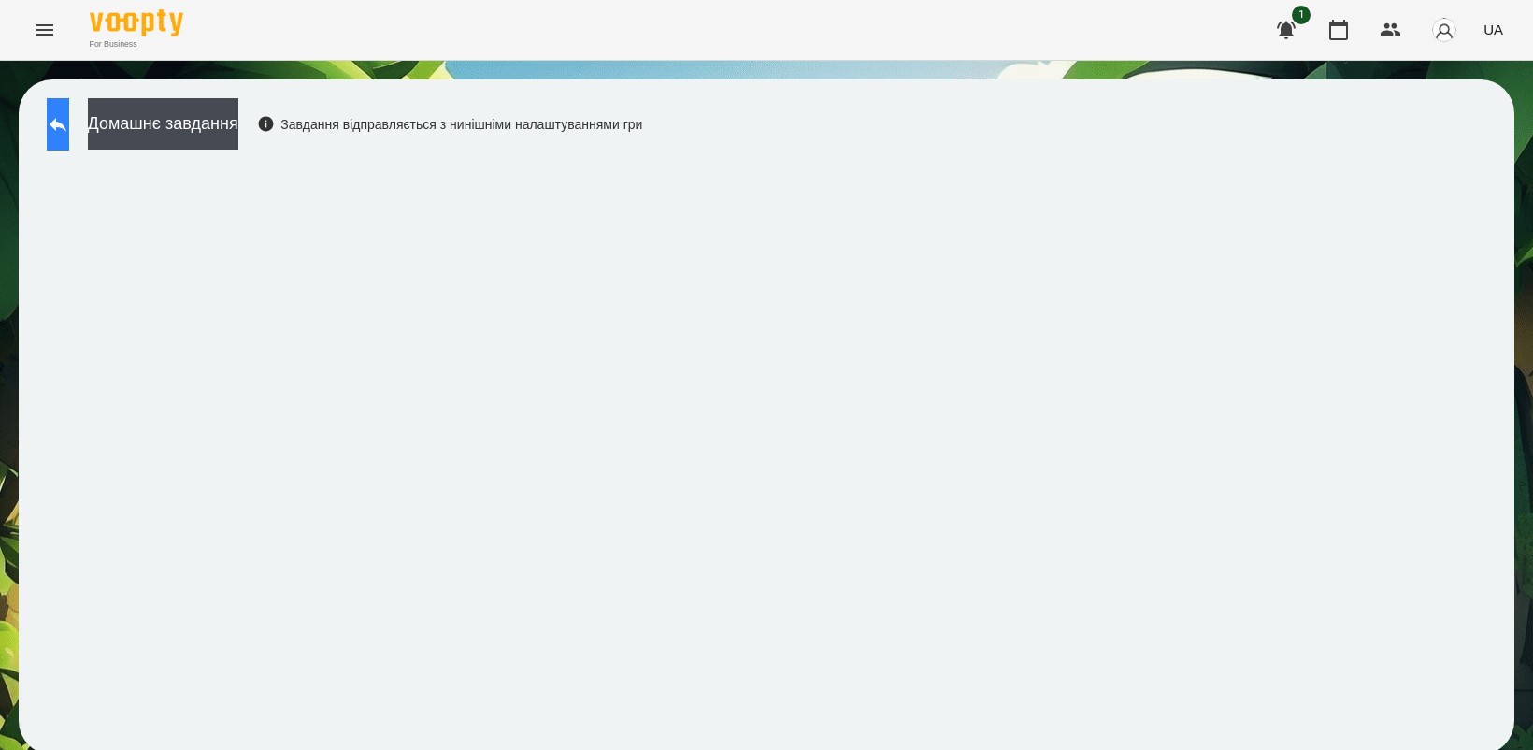
click at [69, 122] on icon at bounding box center [58, 124] width 22 height 22
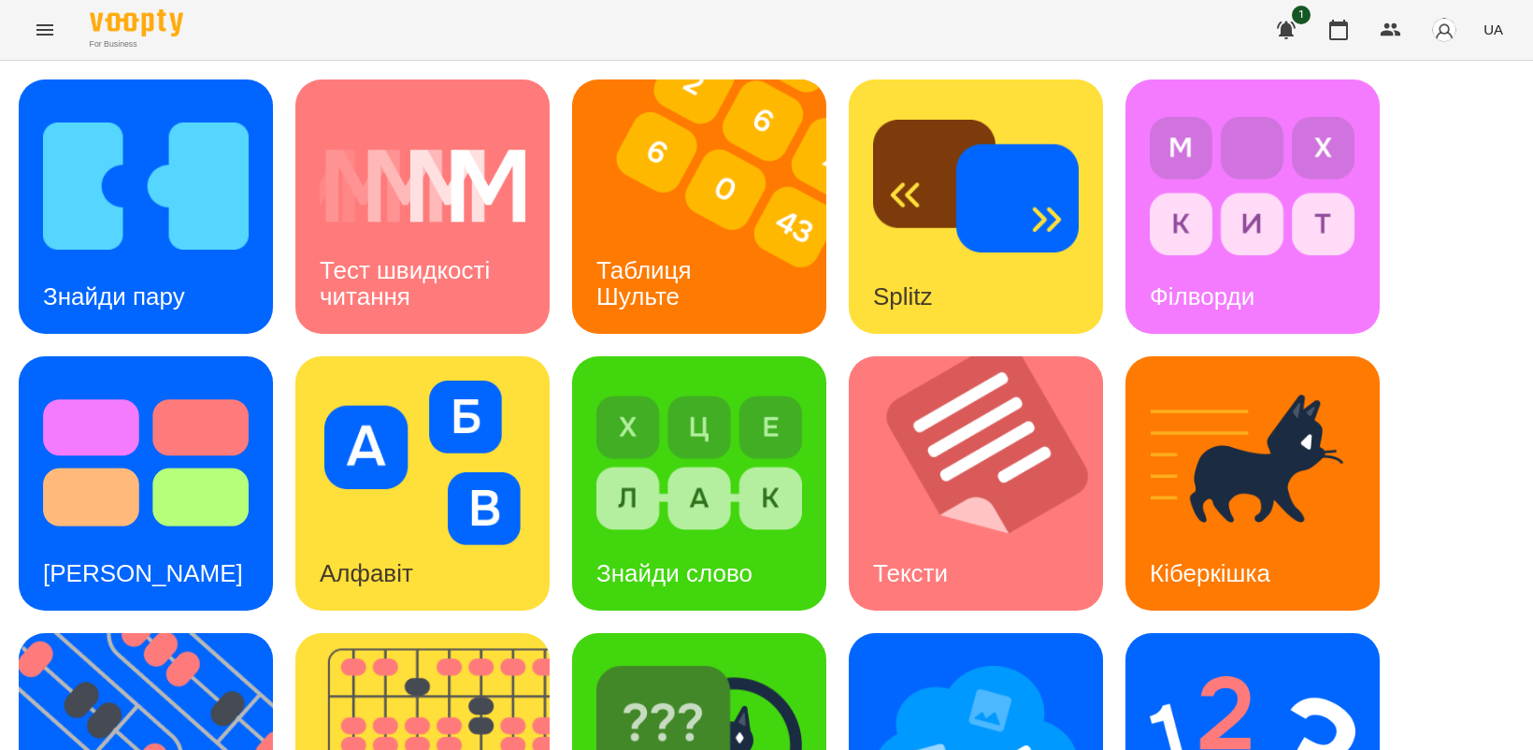
scroll to position [234, 0]
click at [704, 657] on img at bounding box center [699, 739] width 206 height 164
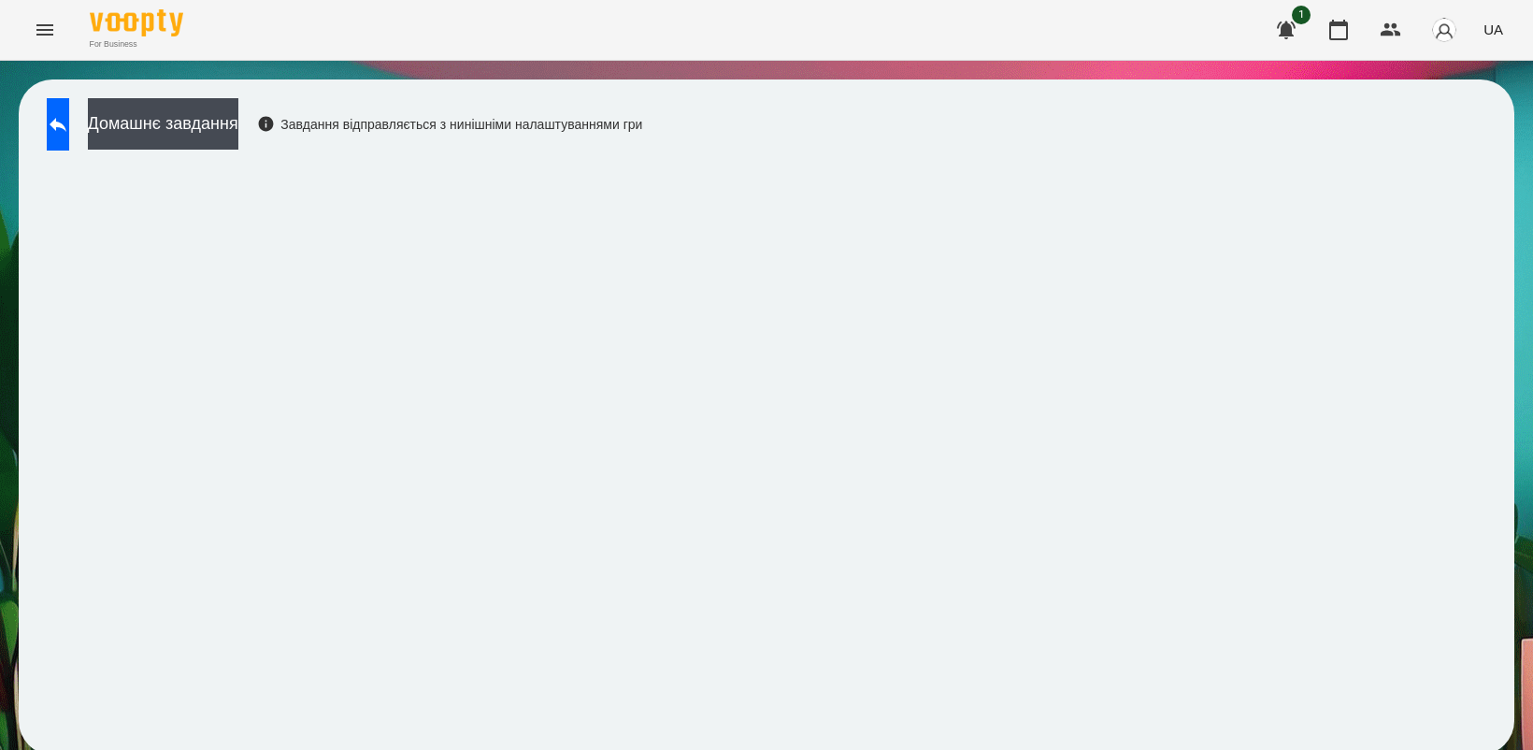
scroll to position [5, 0]
click at [69, 124] on icon at bounding box center [58, 124] width 22 height 22
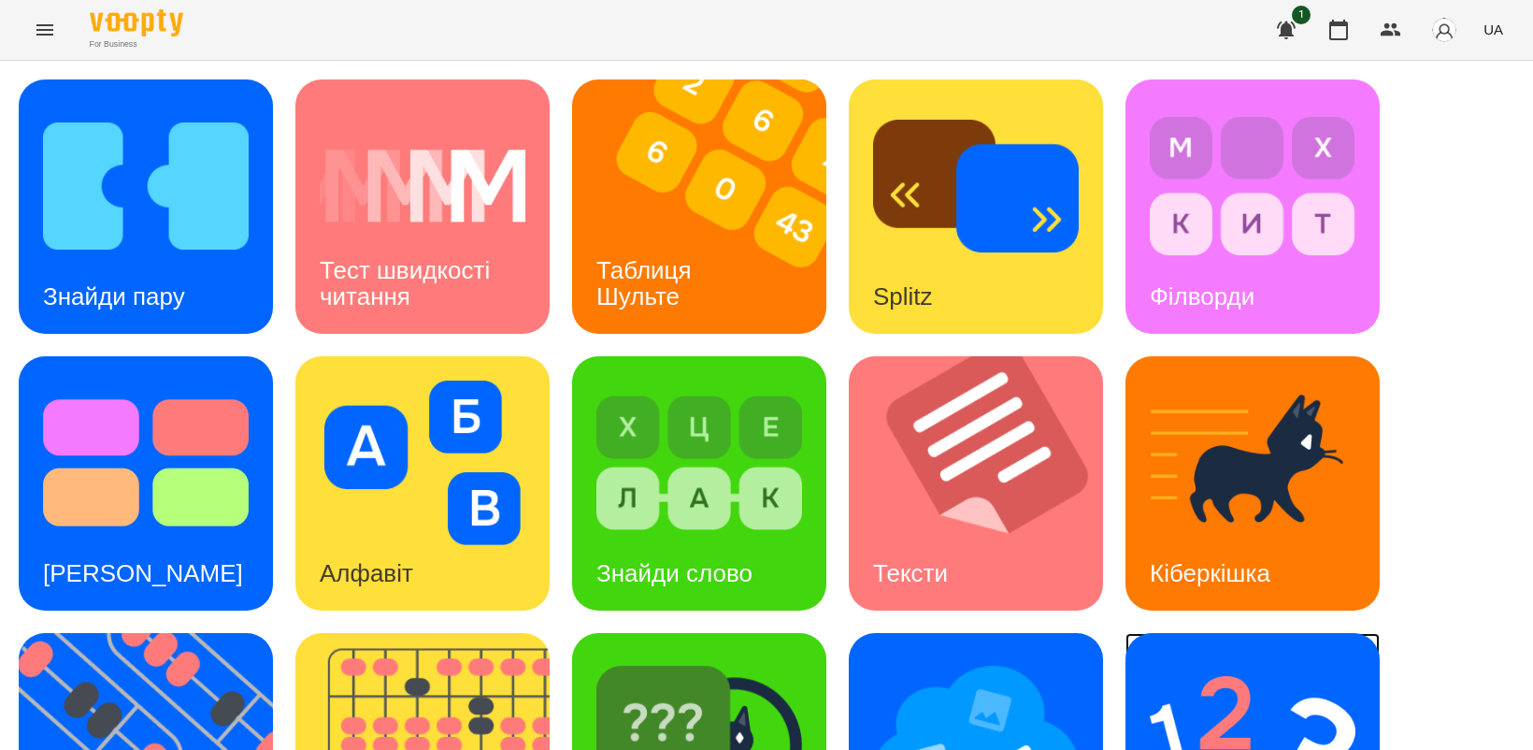
click at [1229, 704] on img at bounding box center [1253, 739] width 206 height 164
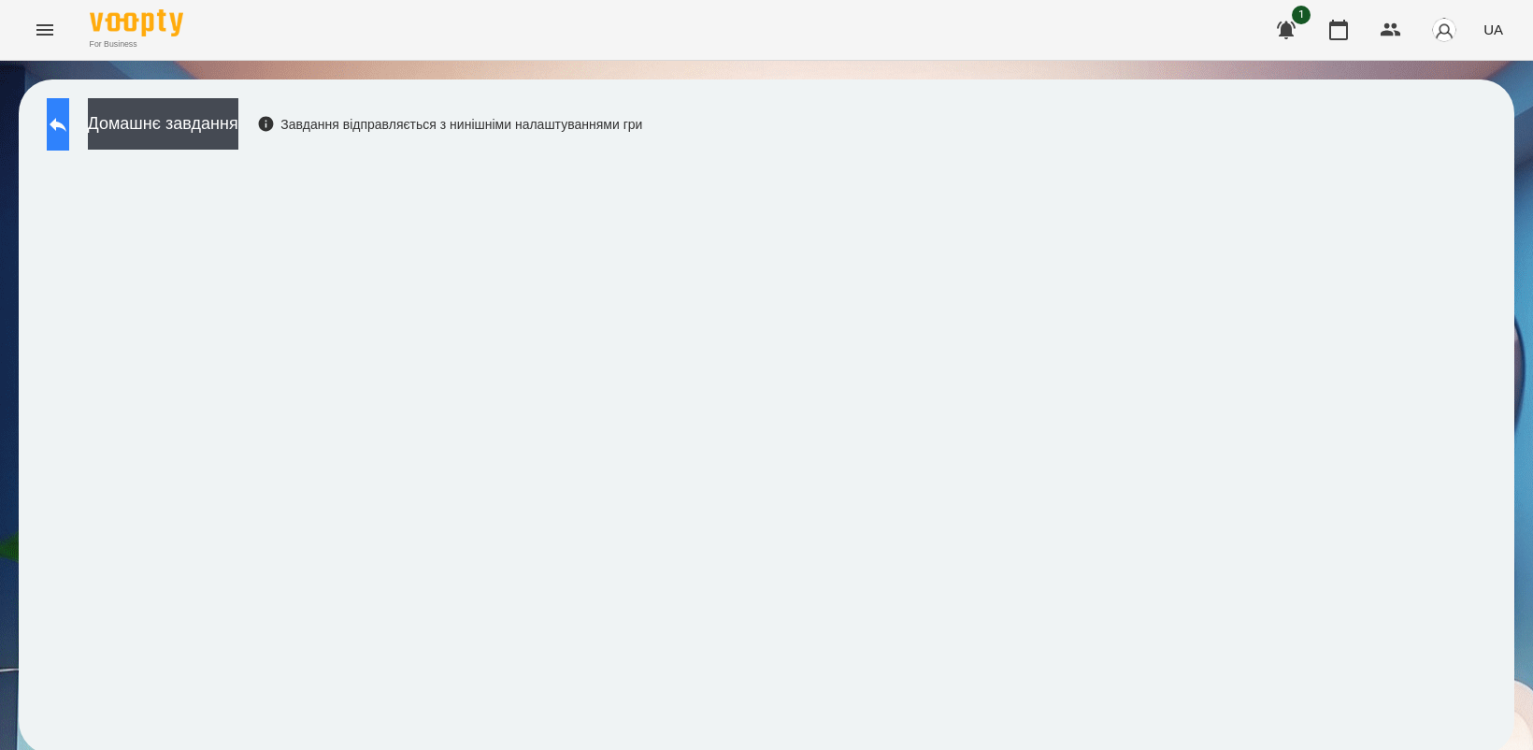
click at [66, 123] on icon at bounding box center [58, 125] width 17 height 14
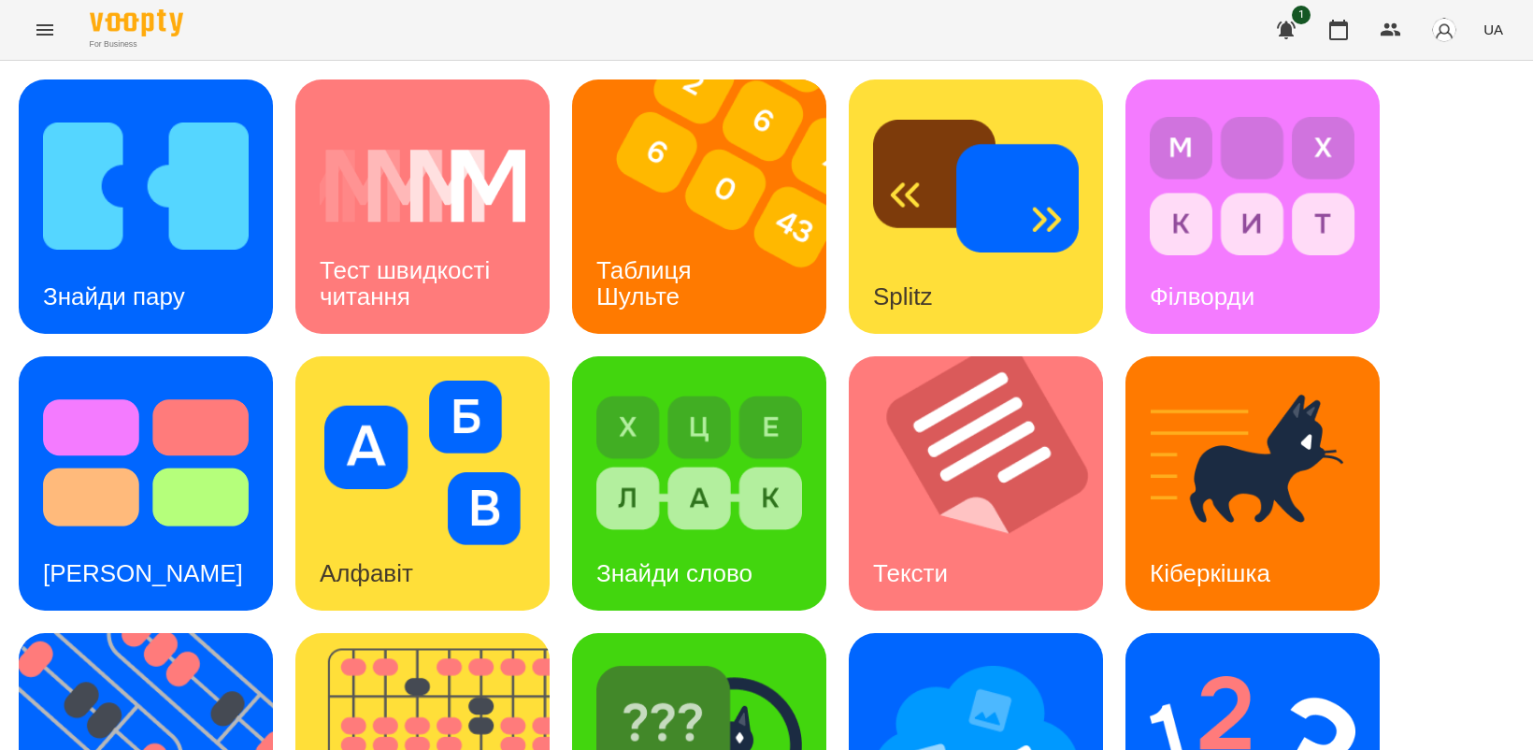
scroll to position [432, 0]
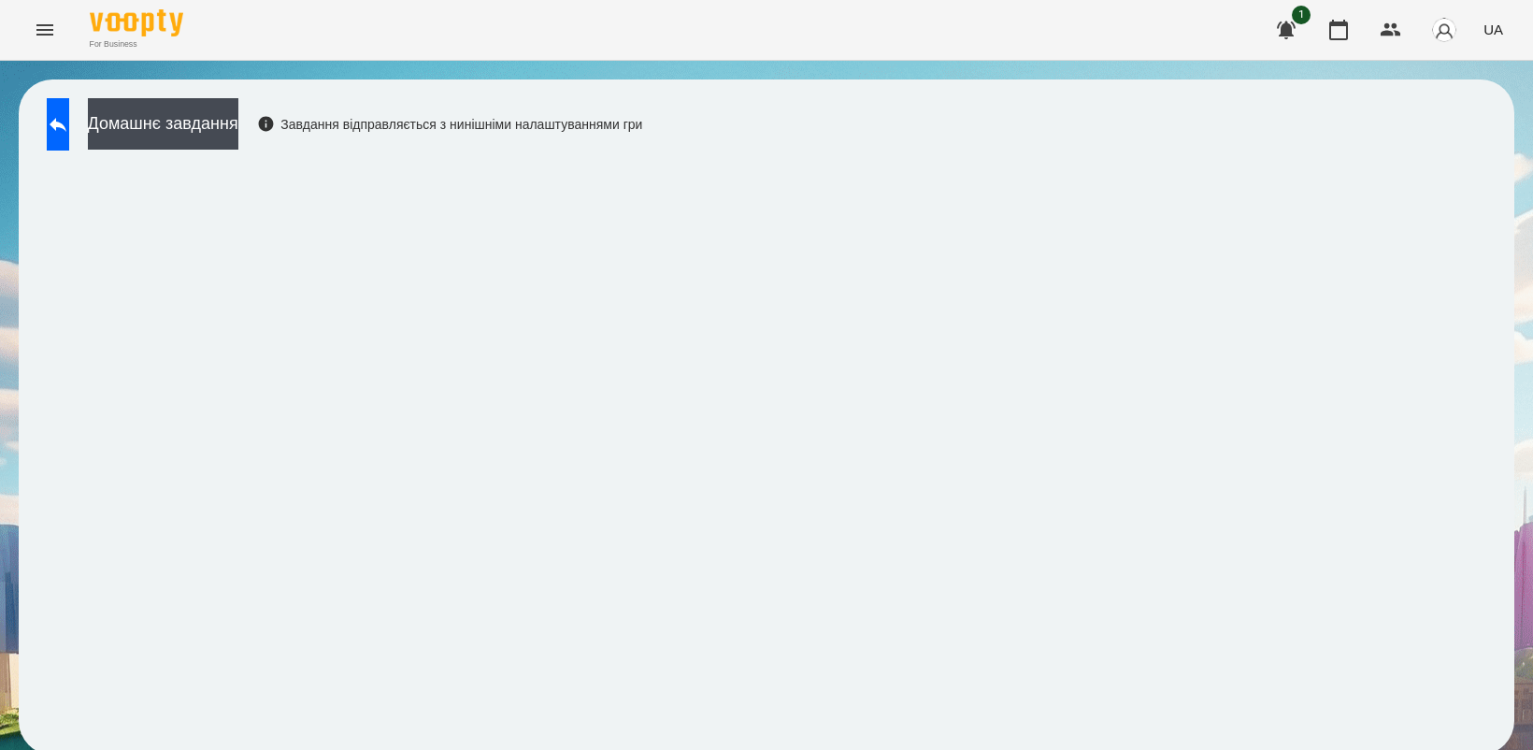
drag, startPoint x: 90, startPoint y: 136, endPoint x: 1528, endPoint y: 381, distance: 1459.1
click at [69, 134] on button at bounding box center [58, 124] width 22 height 52
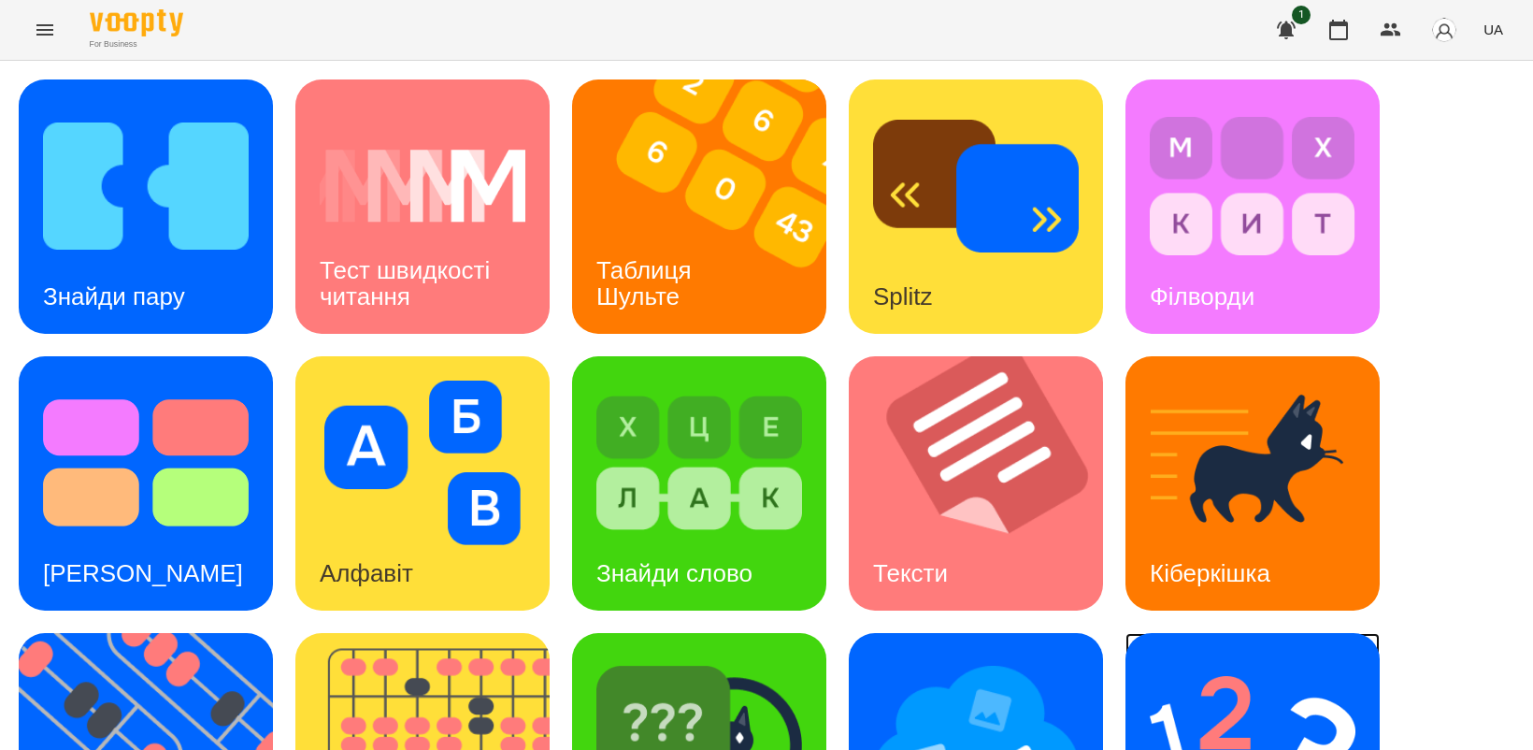
click at [1278, 669] on img at bounding box center [1253, 739] width 206 height 164
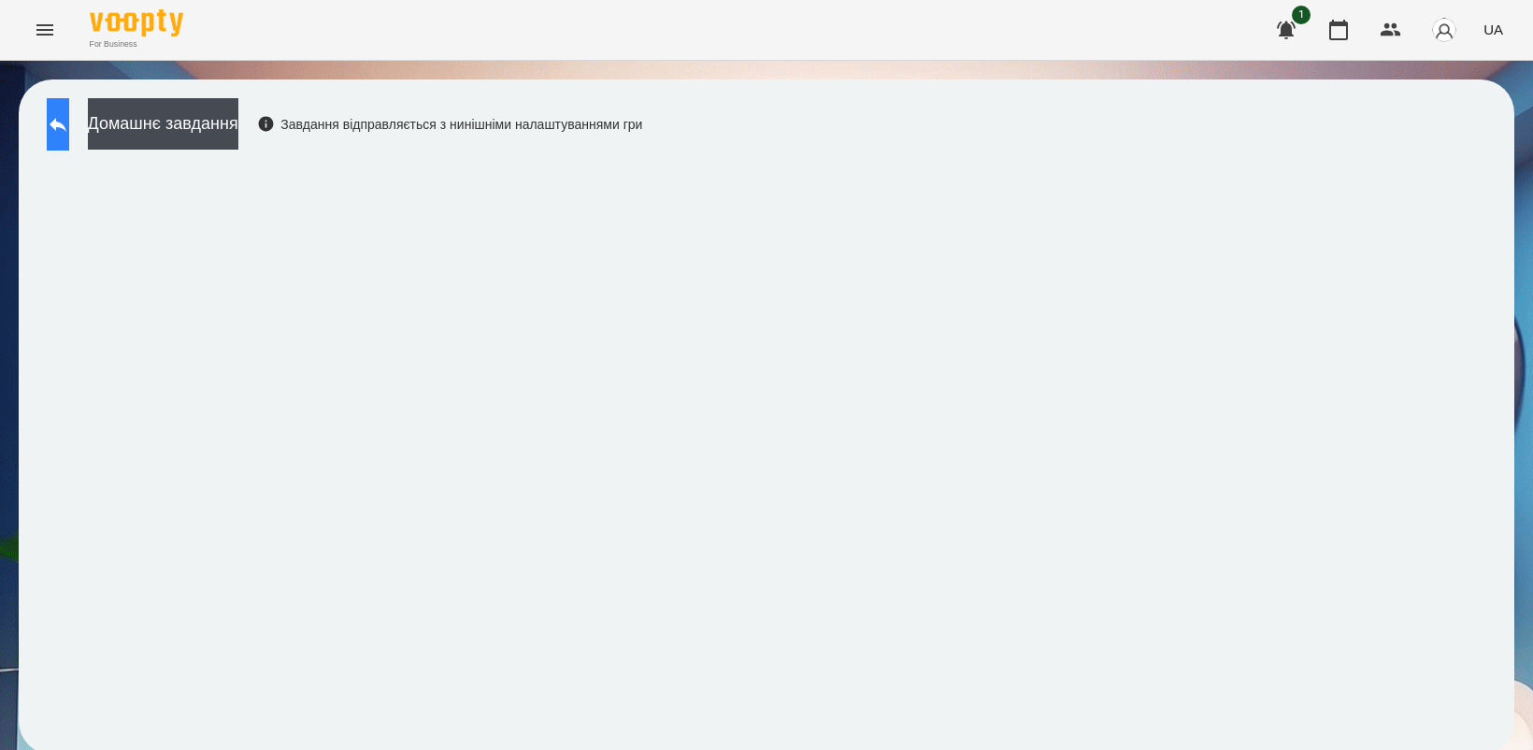
click at [69, 128] on icon at bounding box center [58, 124] width 22 height 22
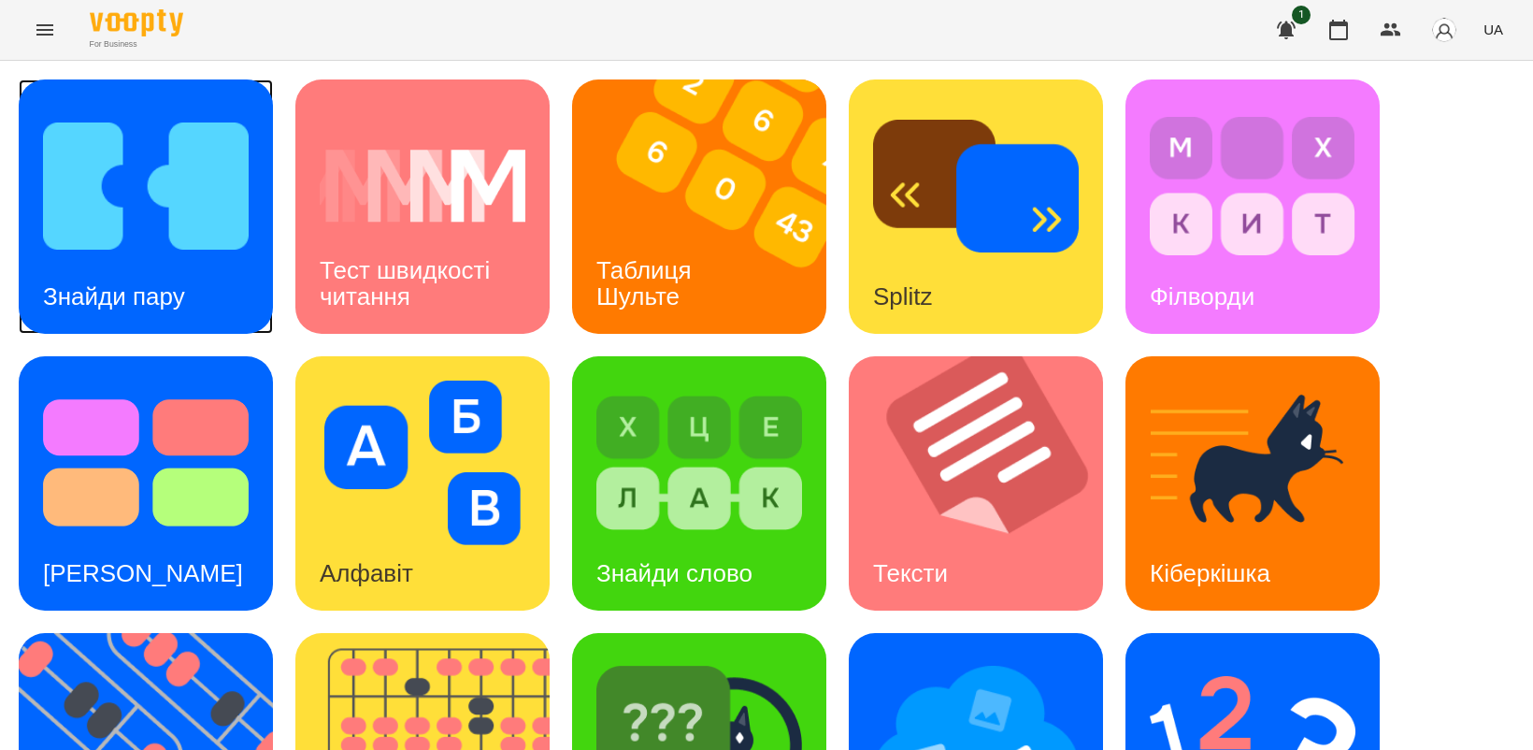
click at [206, 249] on img at bounding box center [146, 186] width 206 height 164
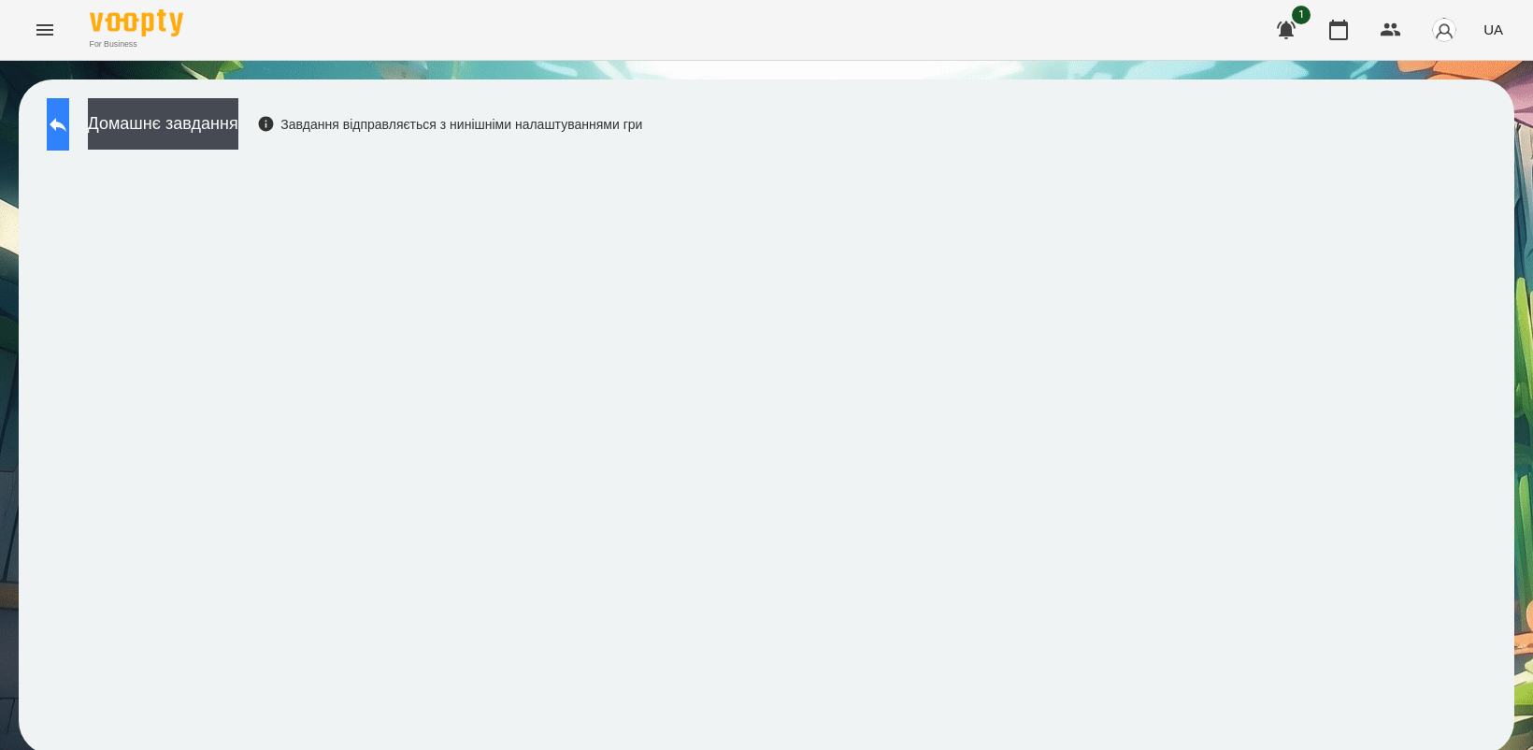
click at [66, 122] on icon at bounding box center [58, 125] width 17 height 14
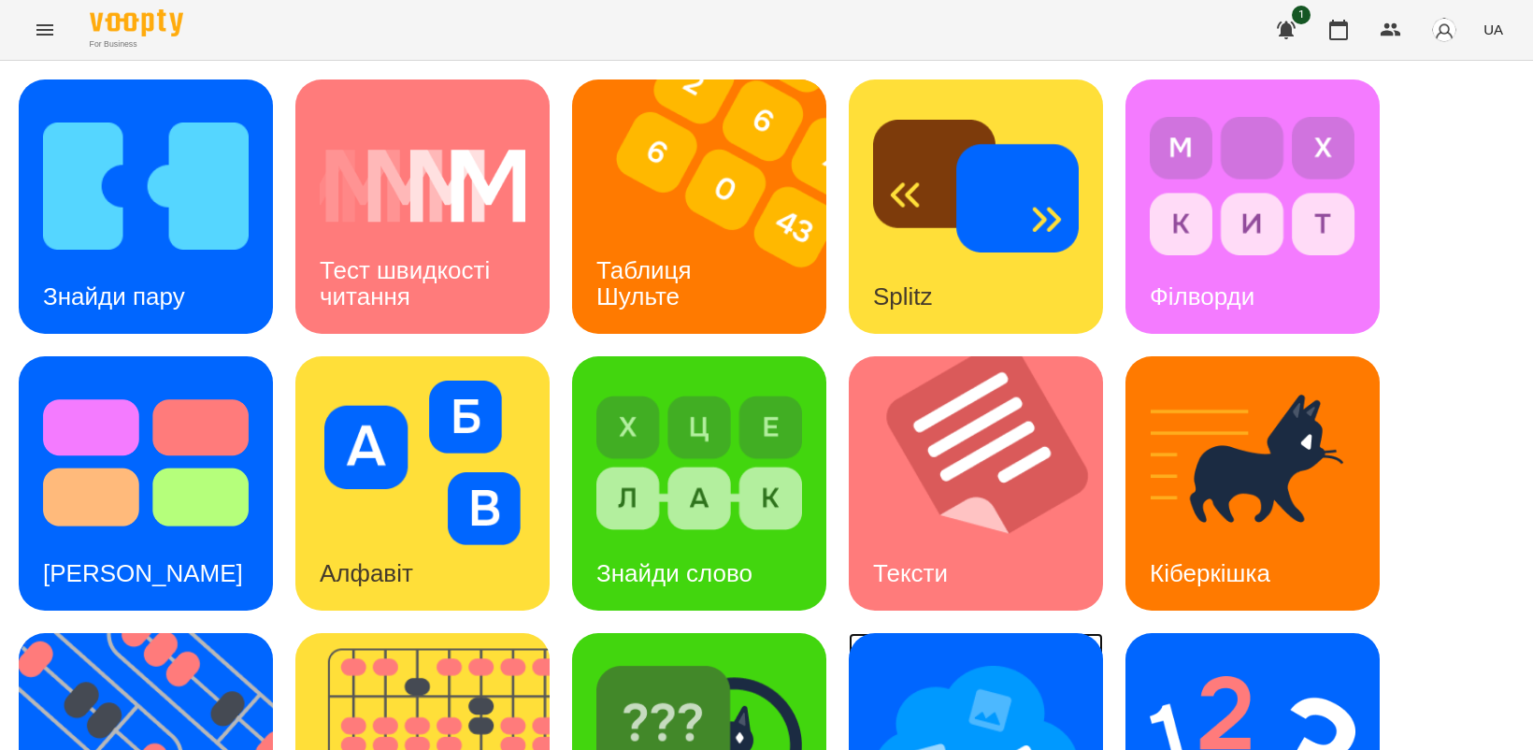
click at [961, 698] on img at bounding box center [976, 739] width 206 height 164
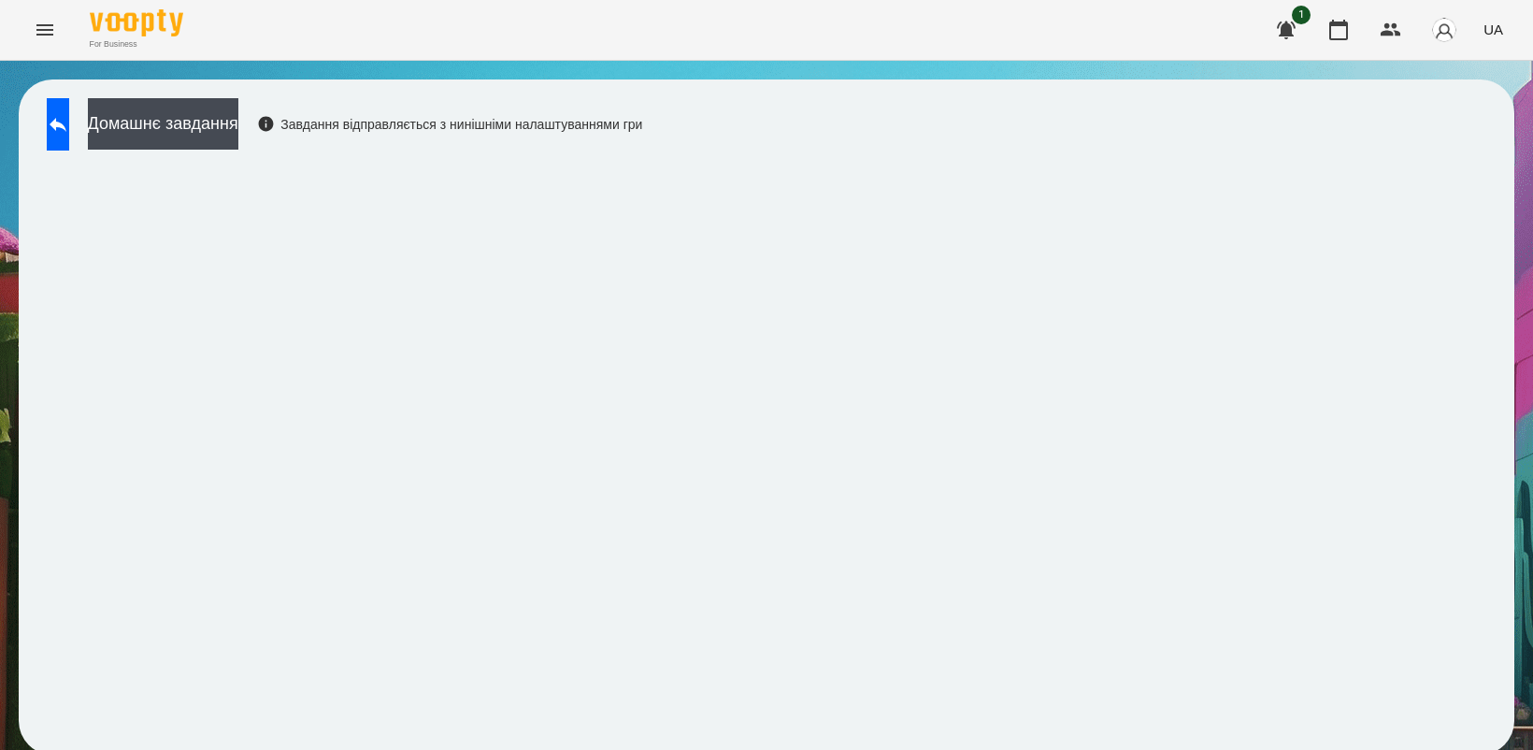
click at [56, 26] on button "Menu" at bounding box center [44, 29] width 45 height 45
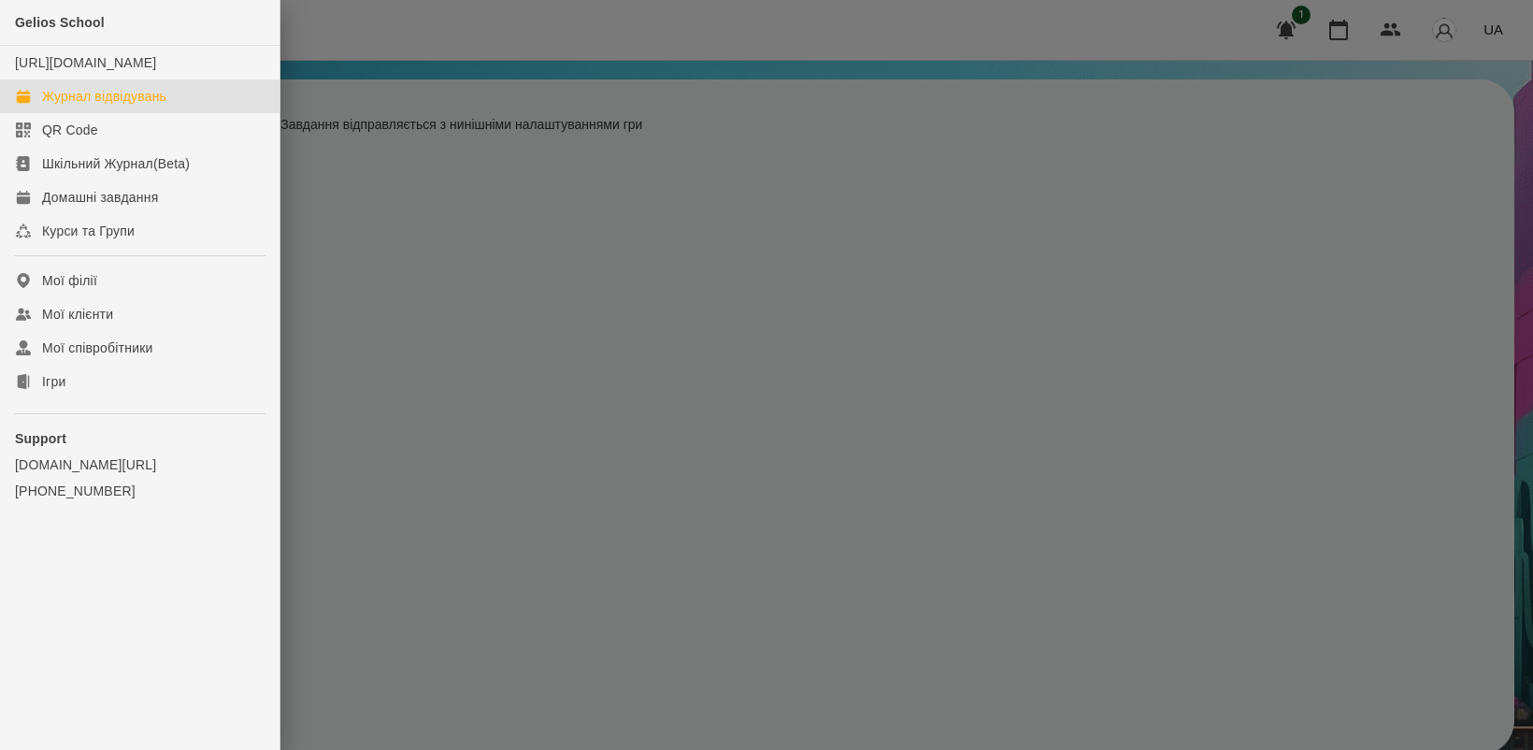
click at [105, 106] on div "Журнал відвідувань" at bounding box center [104, 96] width 124 height 19
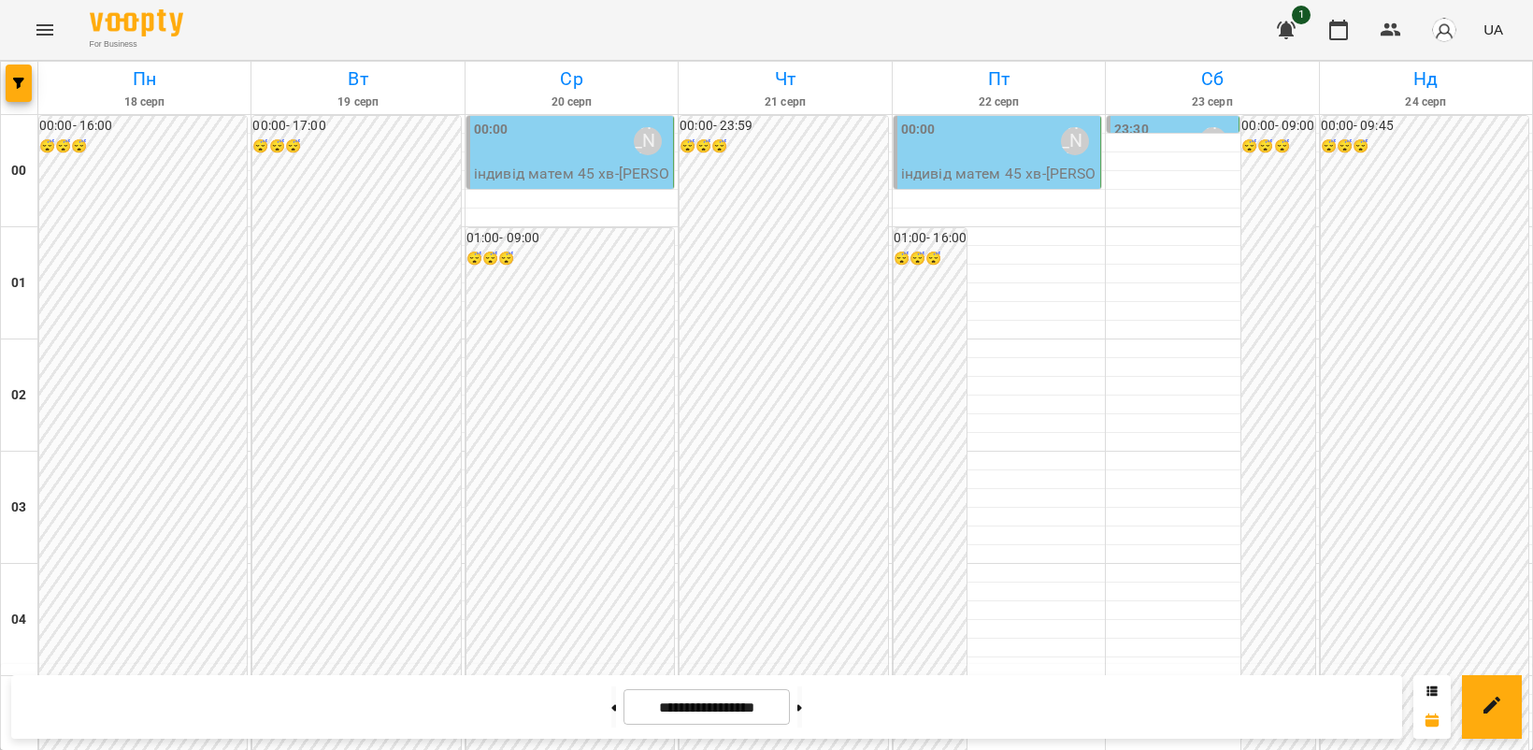
scroll to position [1986, 0]
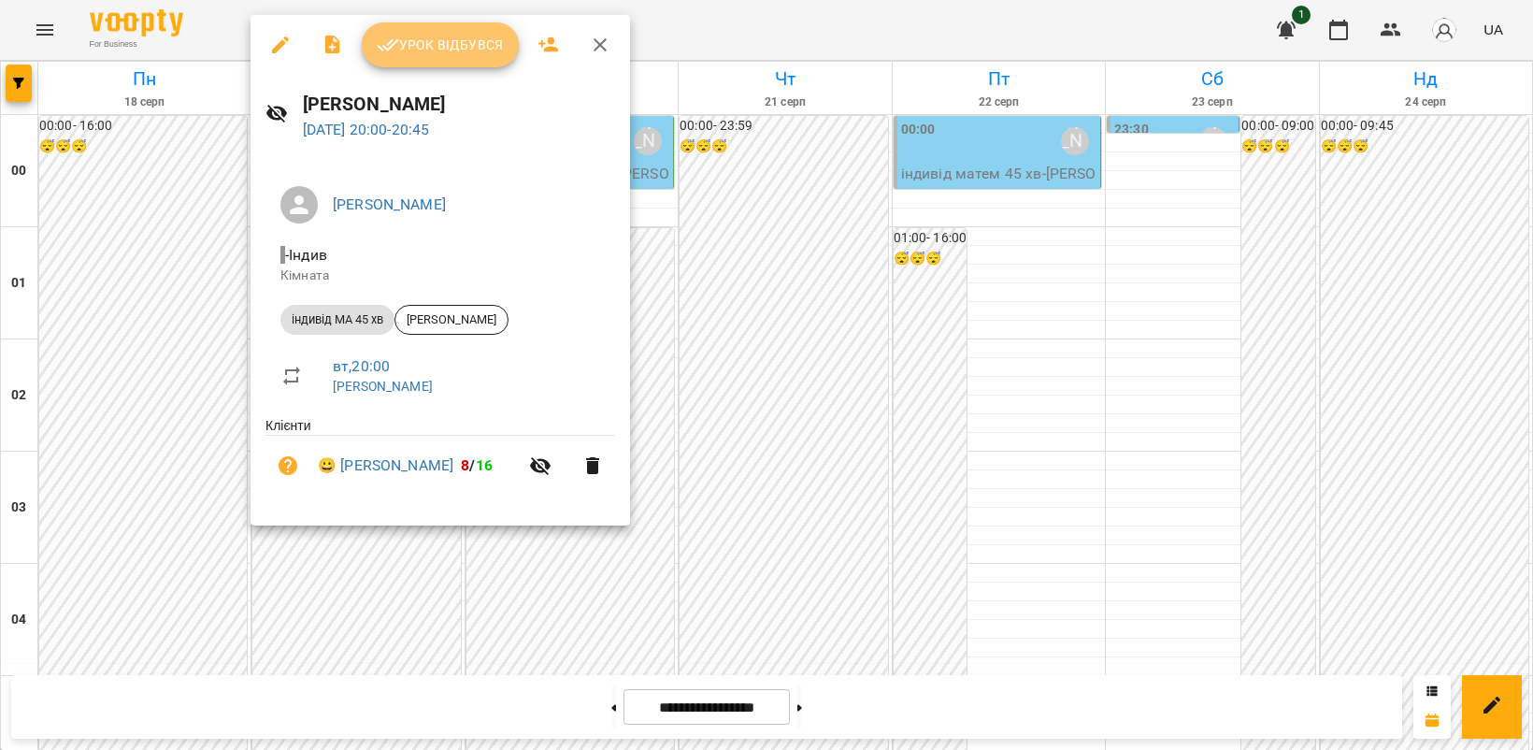
click at [467, 37] on span "Урок відбувся" at bounding box center [440, 45] width 127 height 22
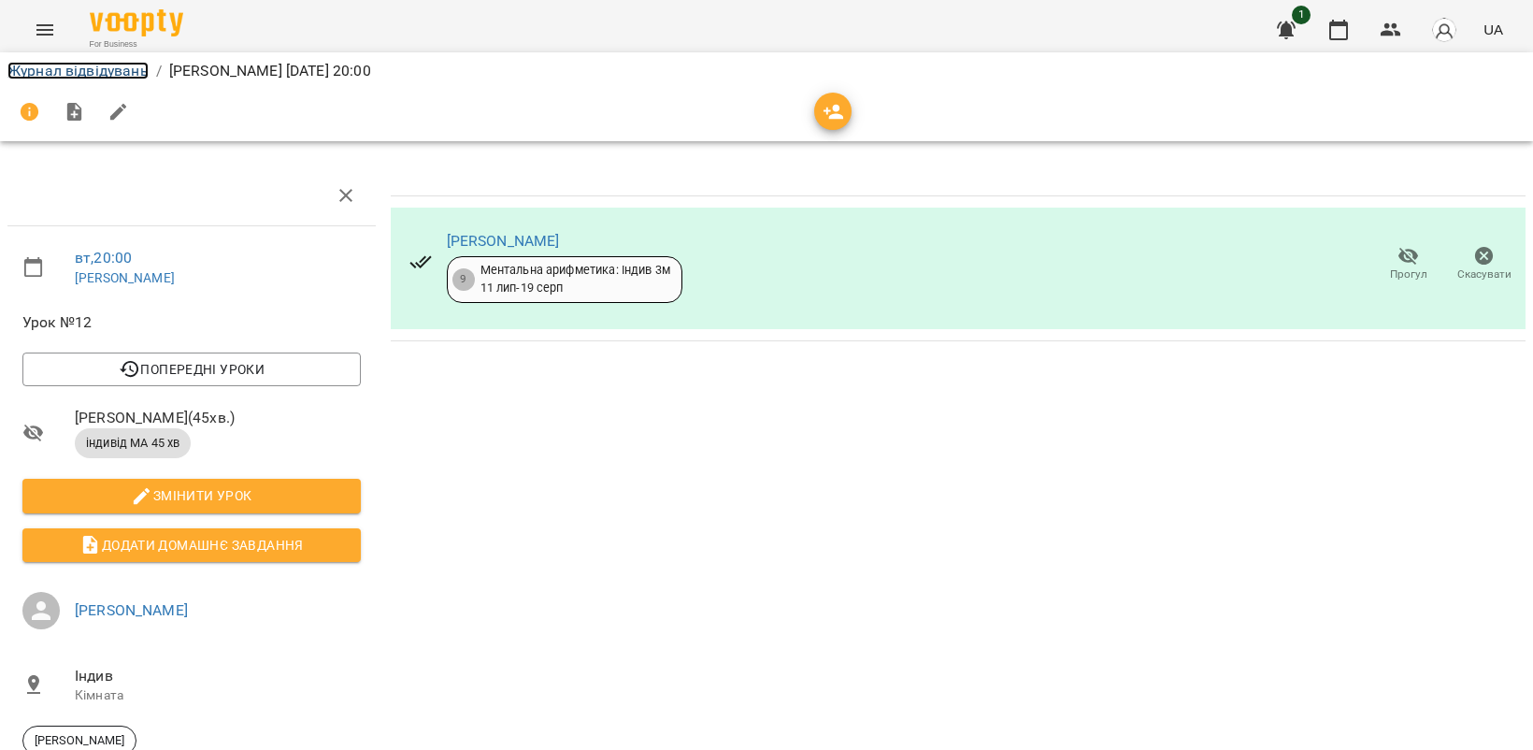
click at [67, 73] on link "Журнал відвідувань" at bounding box center [77, 71] width 141 height 18
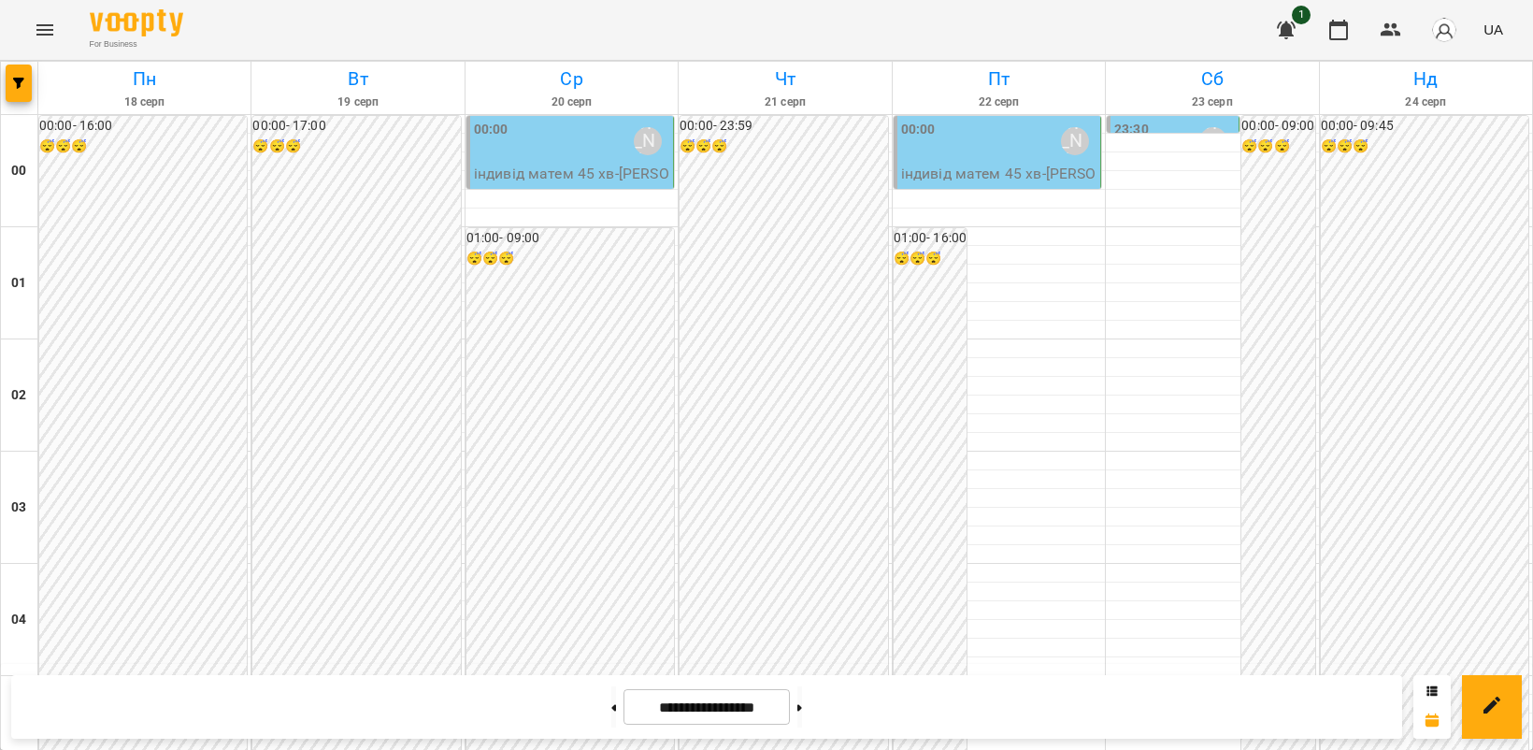
scroll to position [1986, 0]
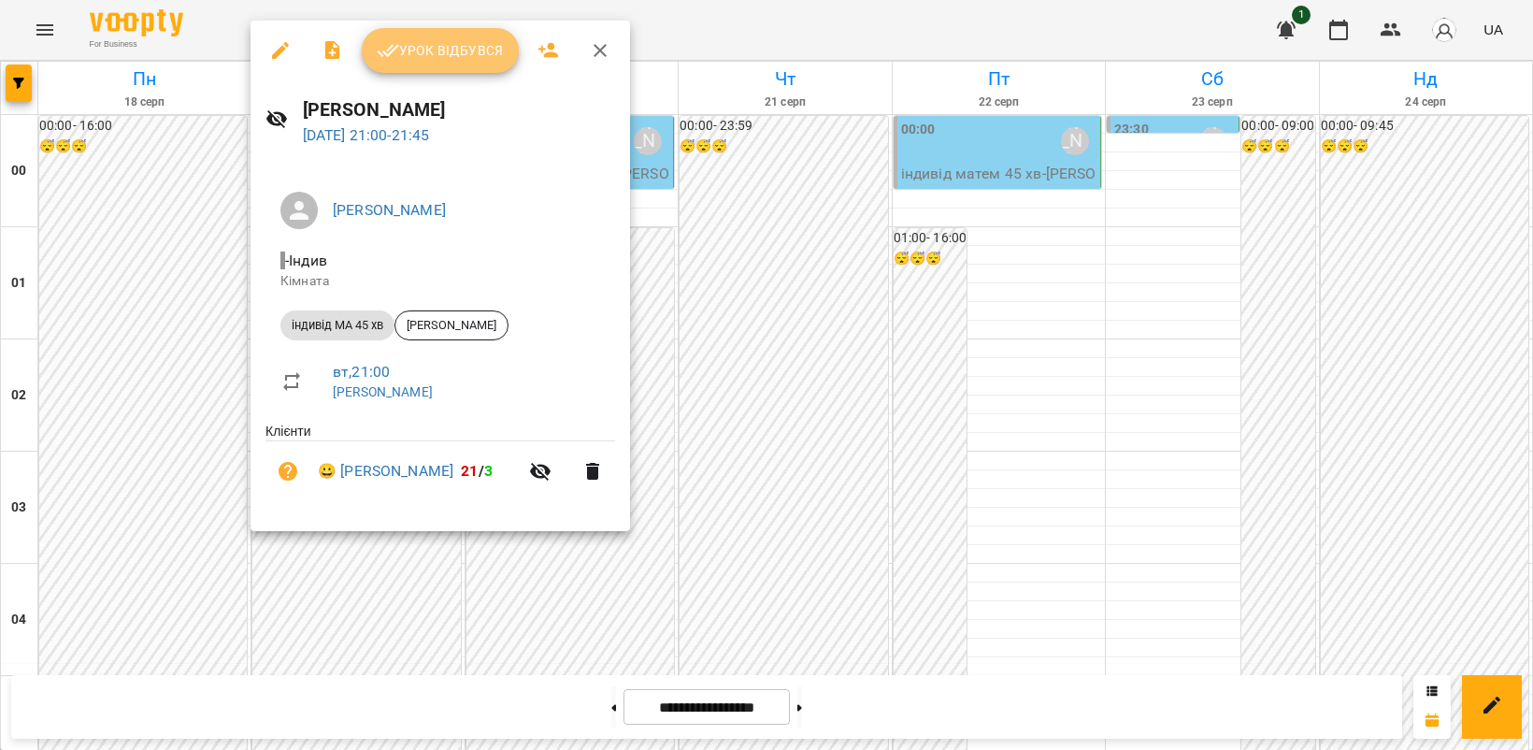
click at [417, 72] on button "Урок відбувся" at bounding box center [440, 50] width 157 height 45
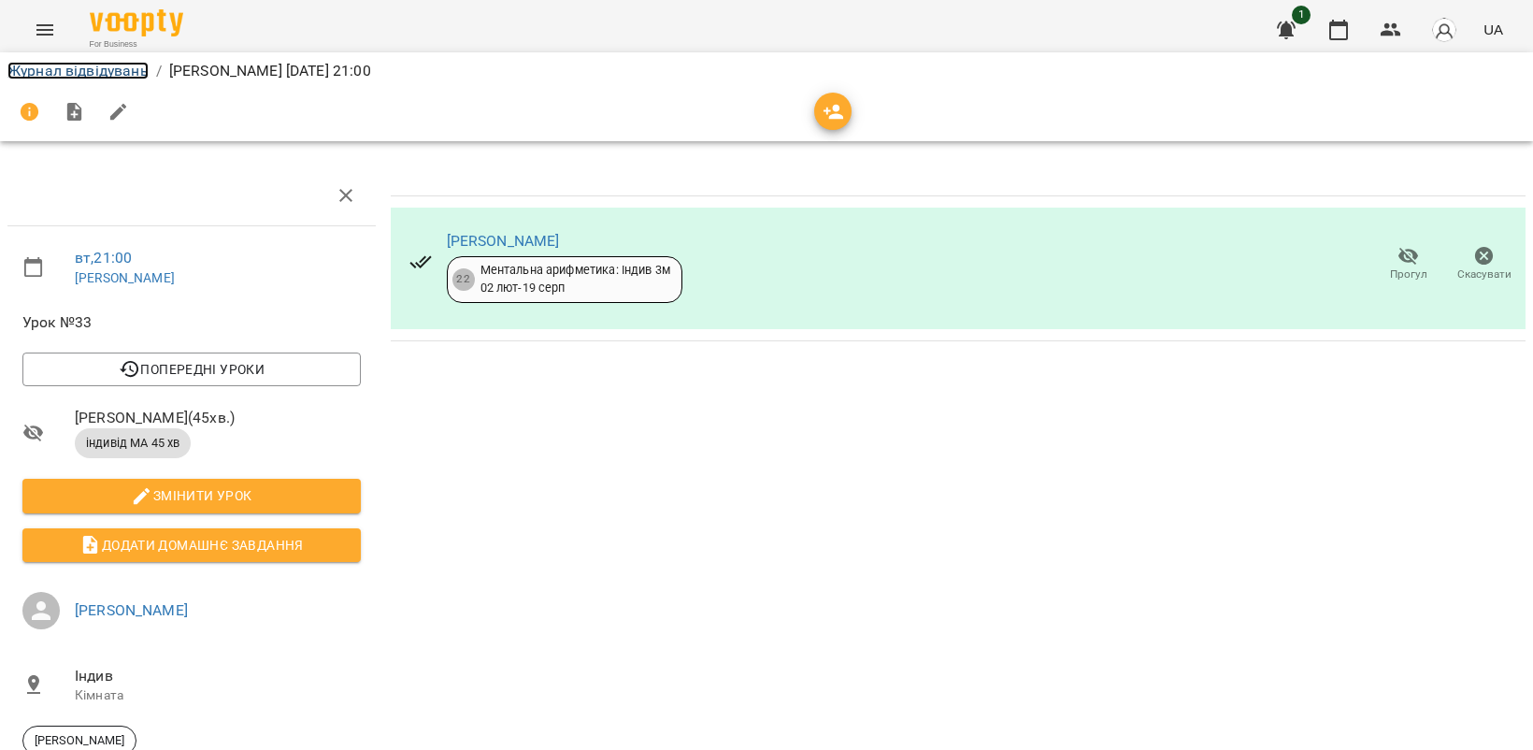
click at [45, 73] on link "Журнал відвідувань" at bounding box center [77, 71] width 141 height 18
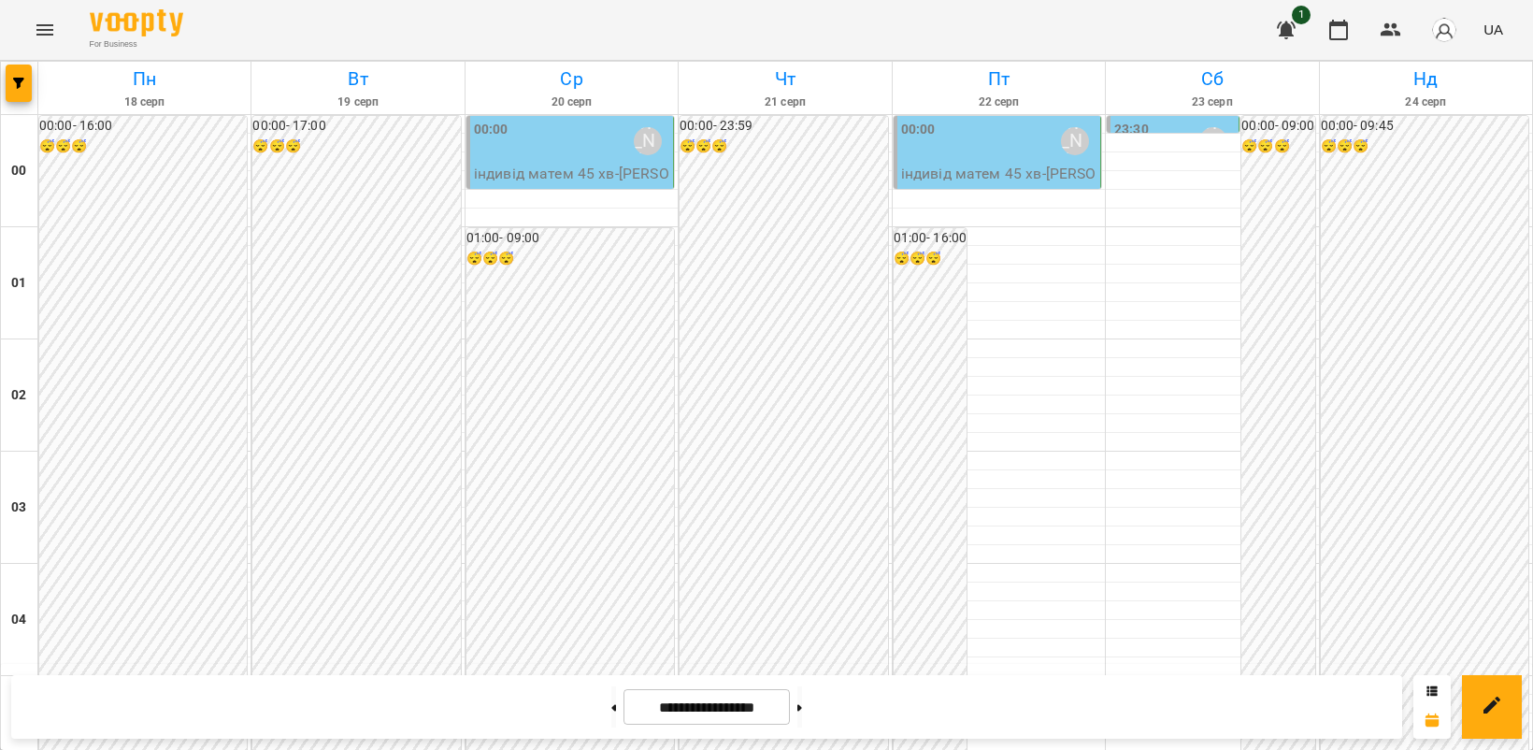
scroll to position [1908, 0]
click at [611, 698] on button at bounding box center [613, 706] width 5 height 41
type input "**********"
